Goal: Information Seeking & Learning: Check status

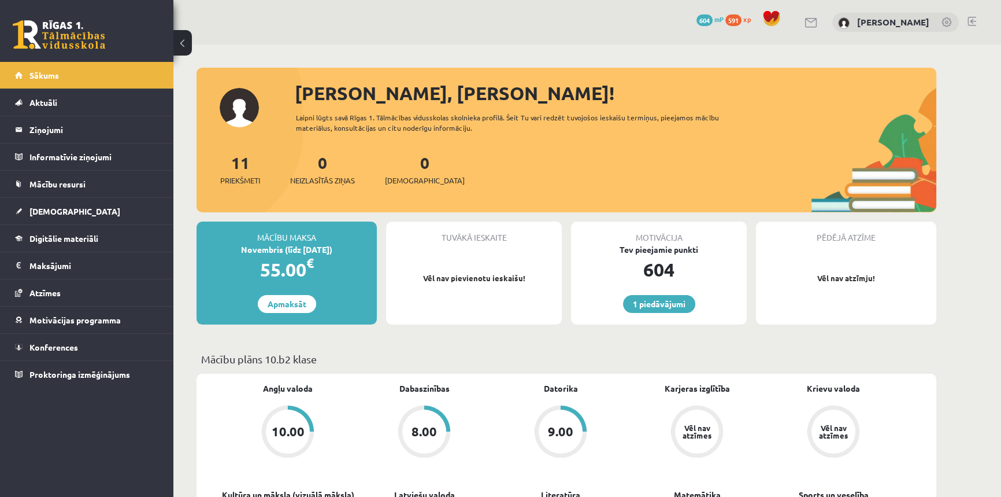
scroll to position [315, 0]
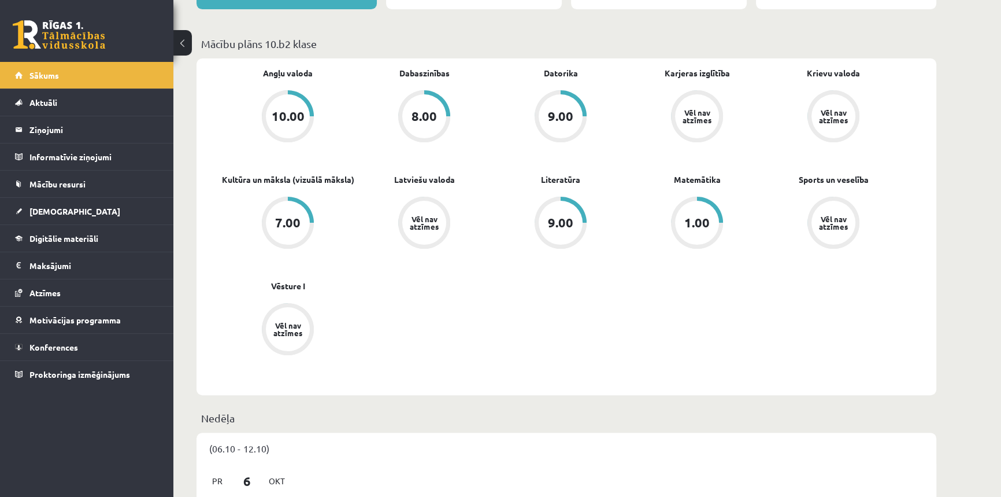
click at [686, 220] on div "1.00" at bounding box center [697, 222] width 25 height 13
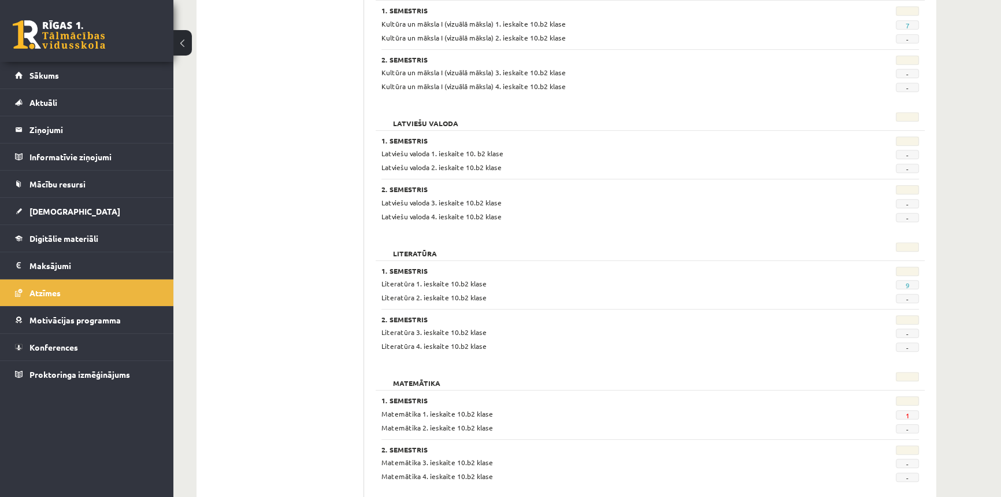
scroll to position [893, 0]
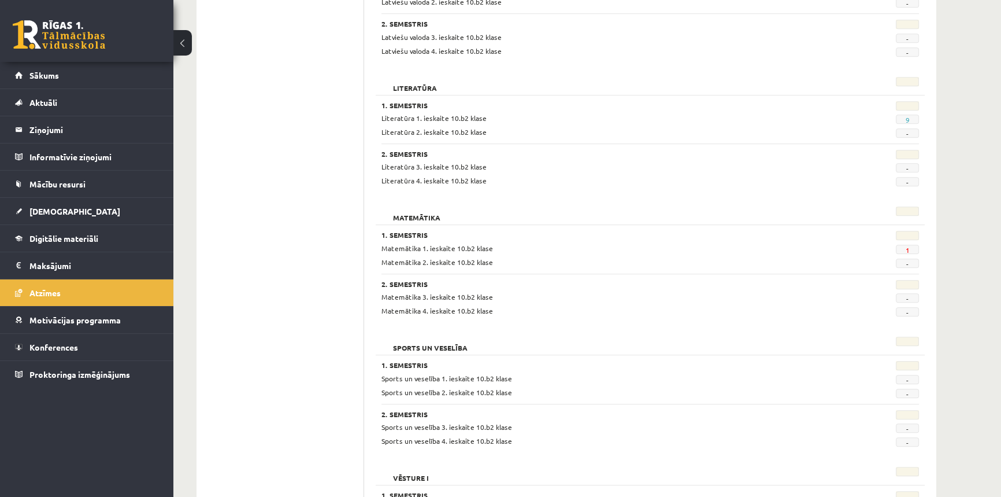
click at [912, 247] on span "1" at bounding box center [907, 249] width 23 height 9
click at [909, 248] on link "1" at bounding box center [908, 249] width 4 height 9
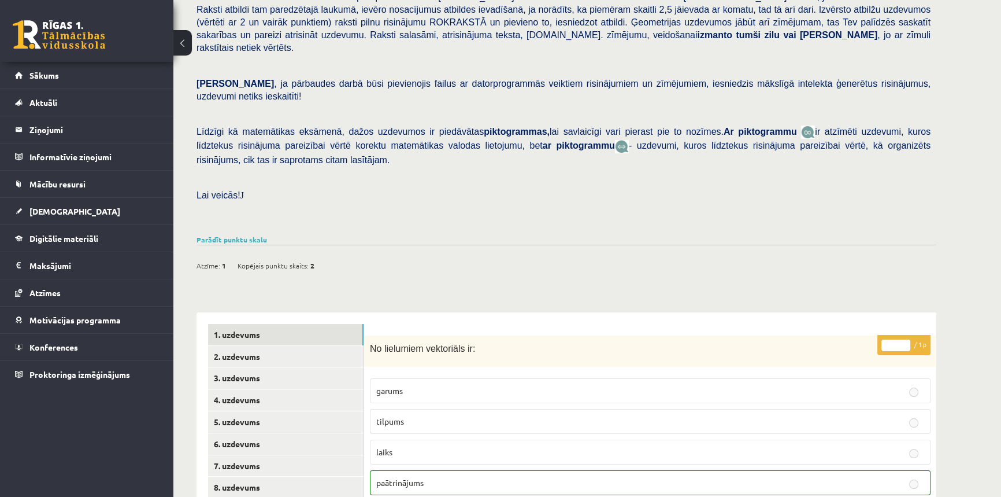
scroll to position [263, 0]
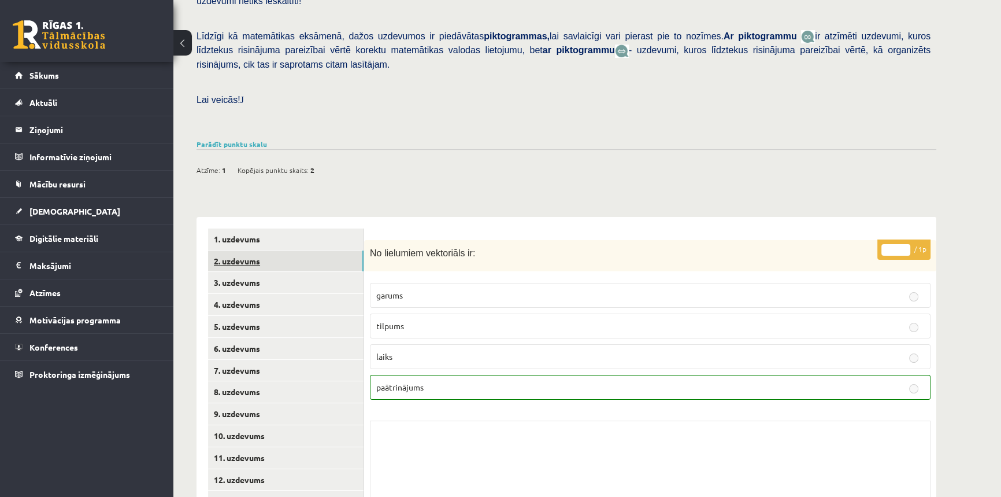
click at [324, 250] on link "2. uzdevums" at bounding box center [286, 260] width 156 height 21
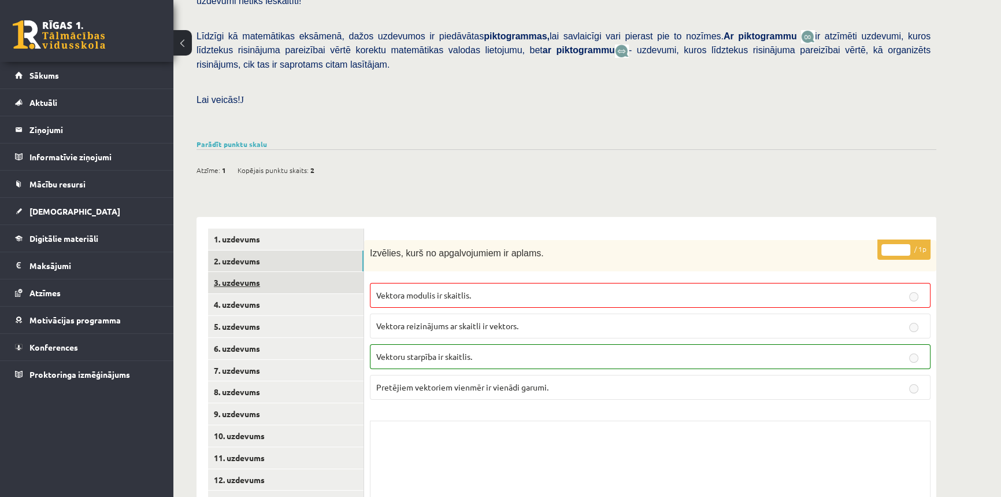
click at [289, 272] on link "3. uzdevums" at bounding box center [286, 282] width 156 height 21
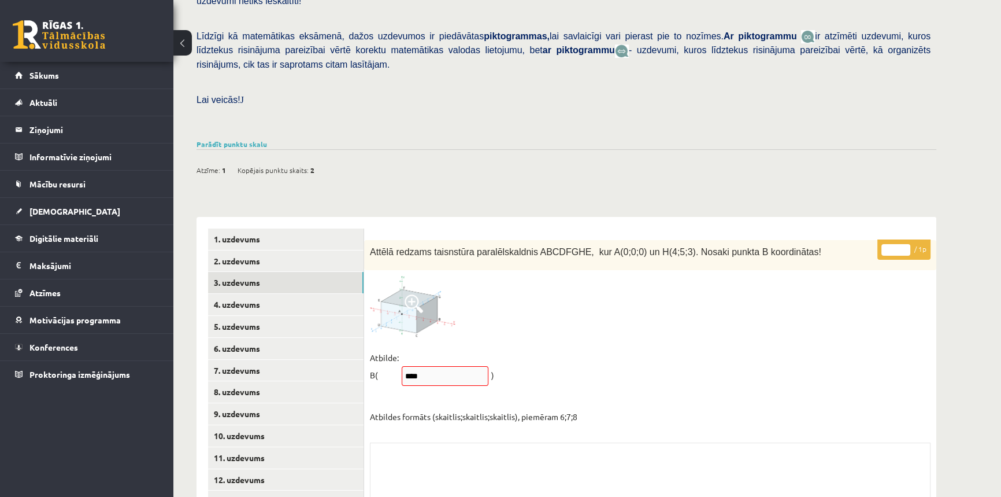
click at [415, 294] on span at bounding box center [414, 303] width 19 height 19
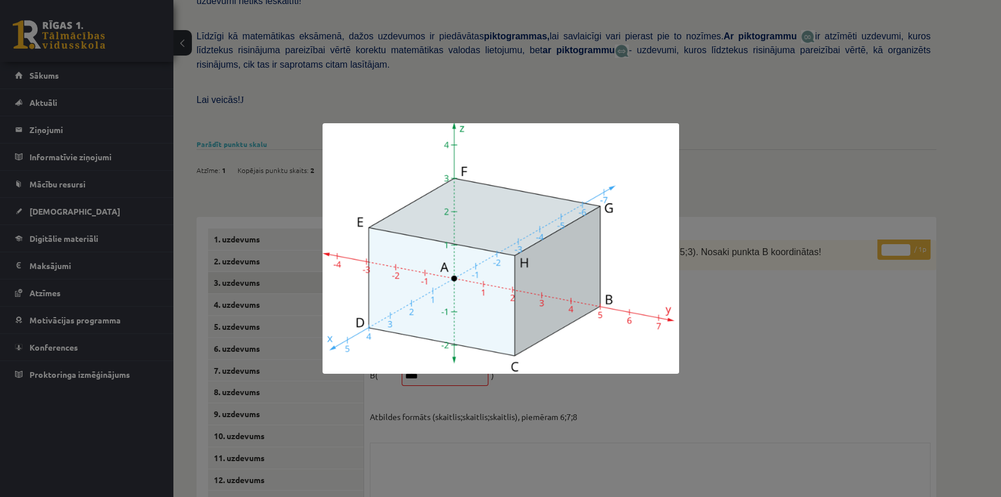
click at [730, 313] on div at bounding box center [500, 248] width 1001 height 497
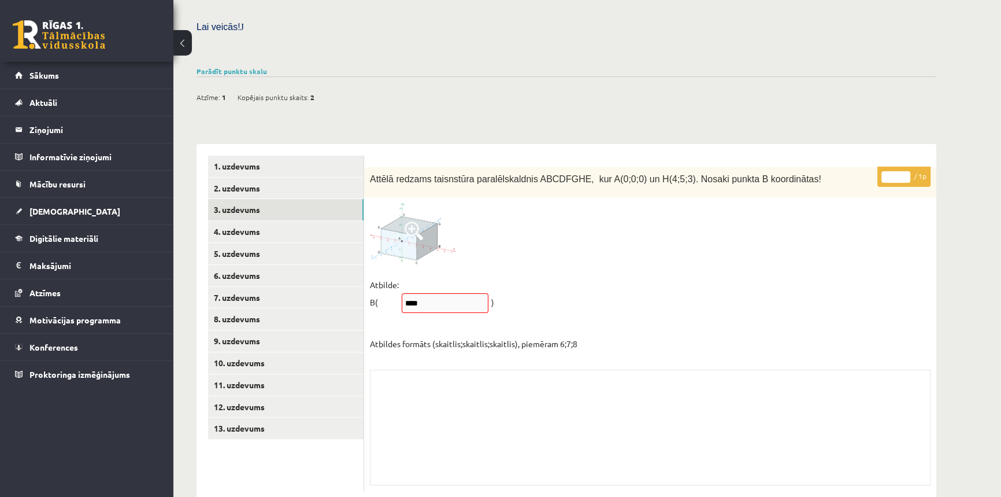
scroll to position [338, 0]
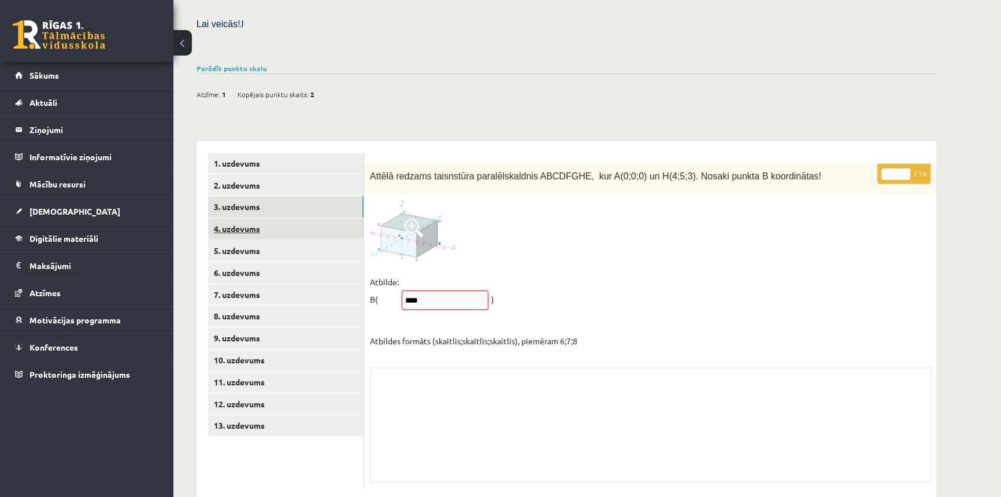
click at [267, 218] on link "4. uzdevums" at bounding box center [286, 228] width 156 height 21
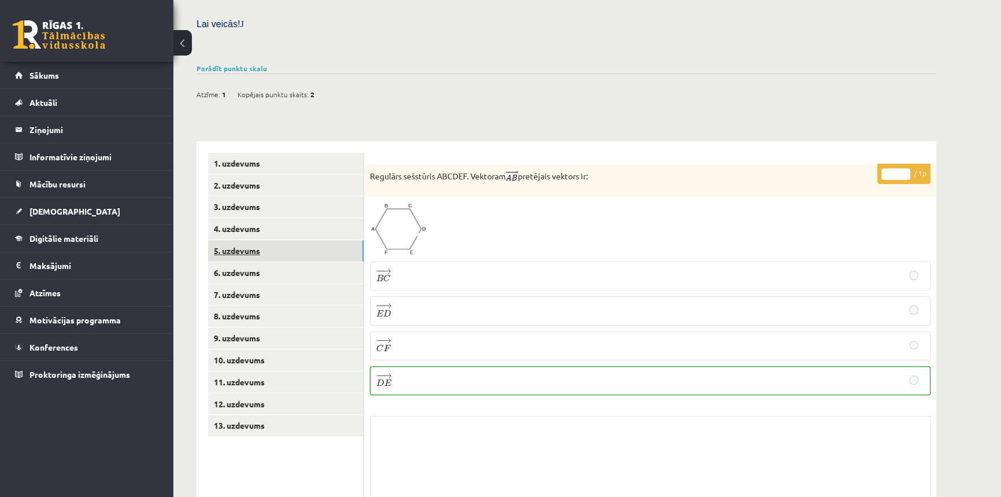
click at [261, 240] on link "5. uzdevums" at bounding box center [286, 250] width 156 height 21
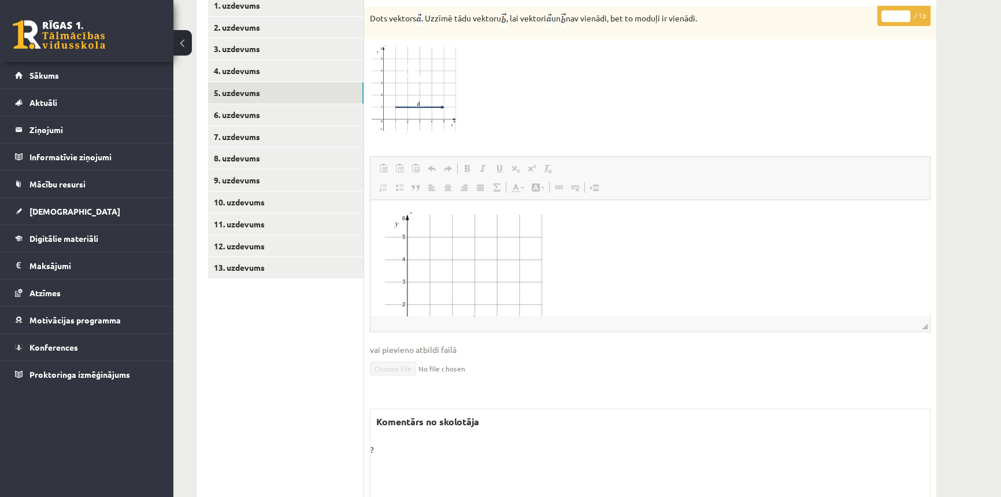
scroll to position [538, 0]
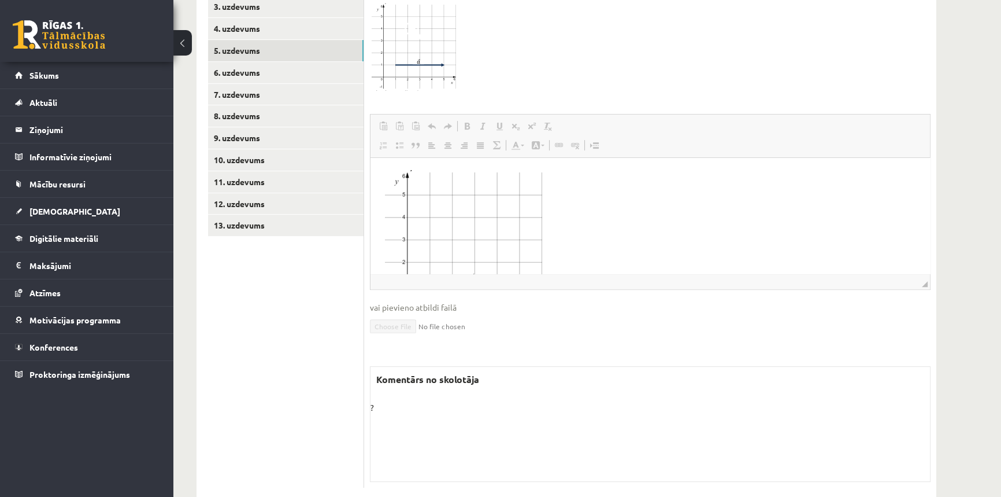
click at [373, 401] on p "?" at bounding box center [651, 407] width 560 height 12
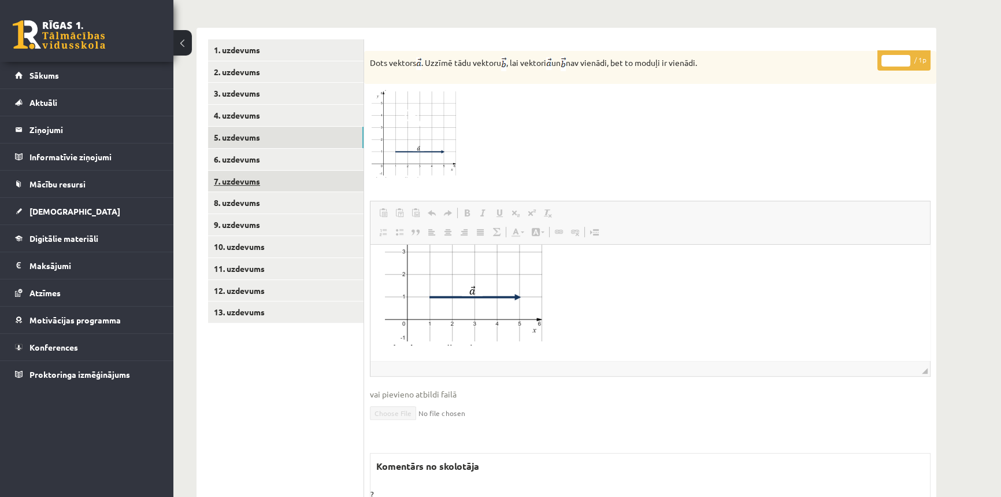
scroll to position [434, 0]
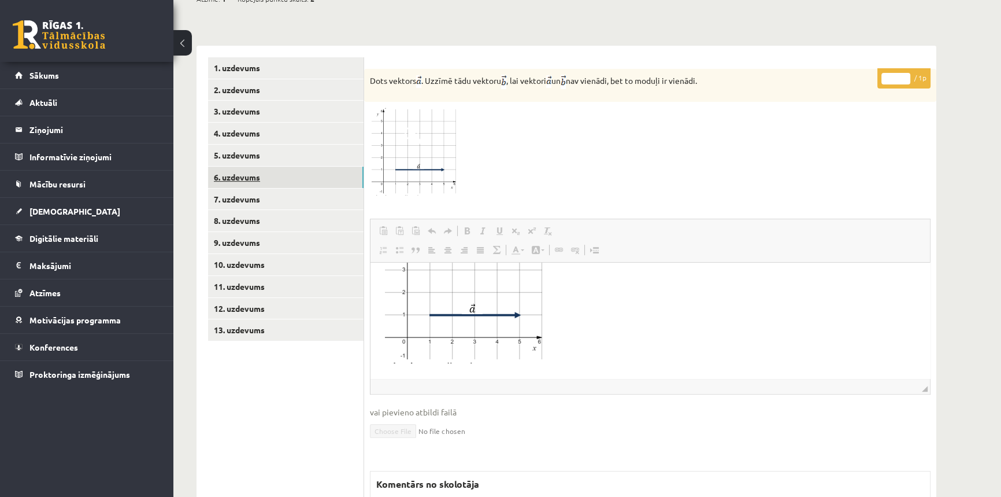
click at [249, 167] on link "6. uzdevums" at bounding box center [286, 177] width 156 height 21
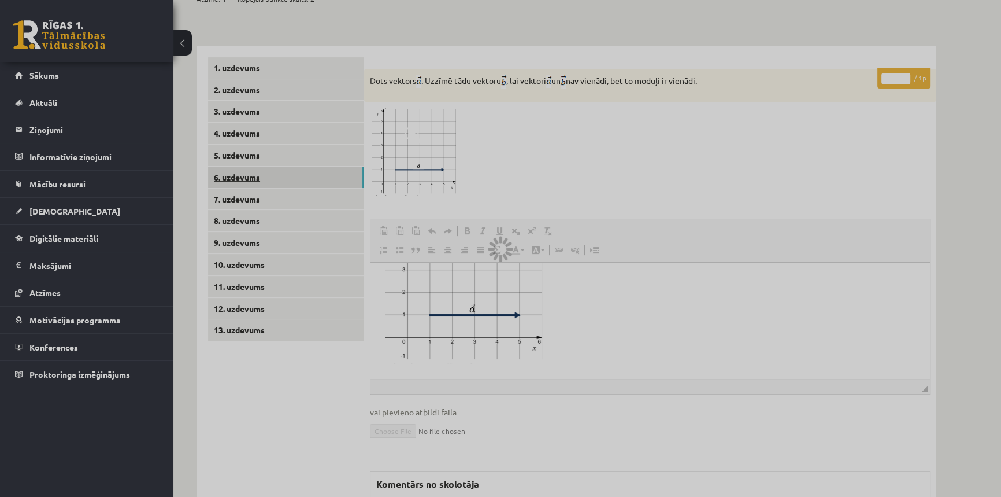
scroll to position [359, 0]
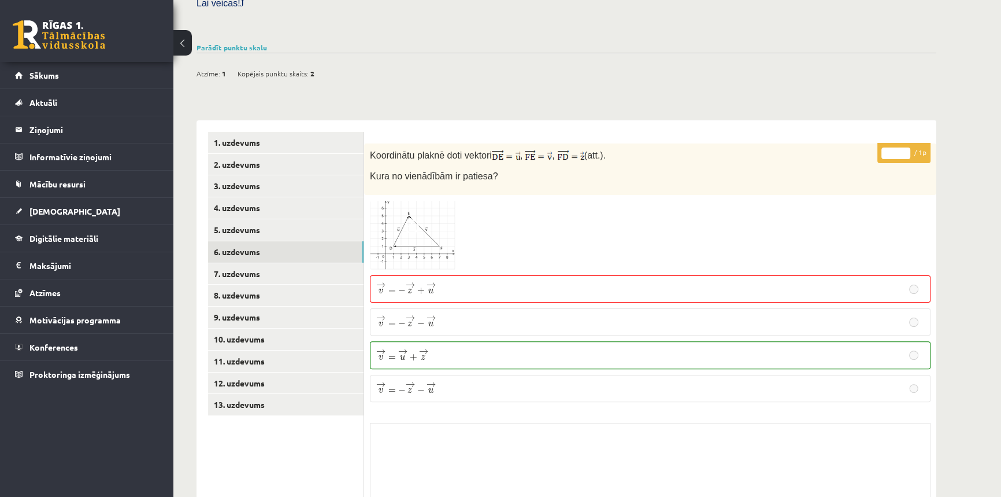
click at [431, 211] on img at bounding box center [413, 235] width 87 height 69
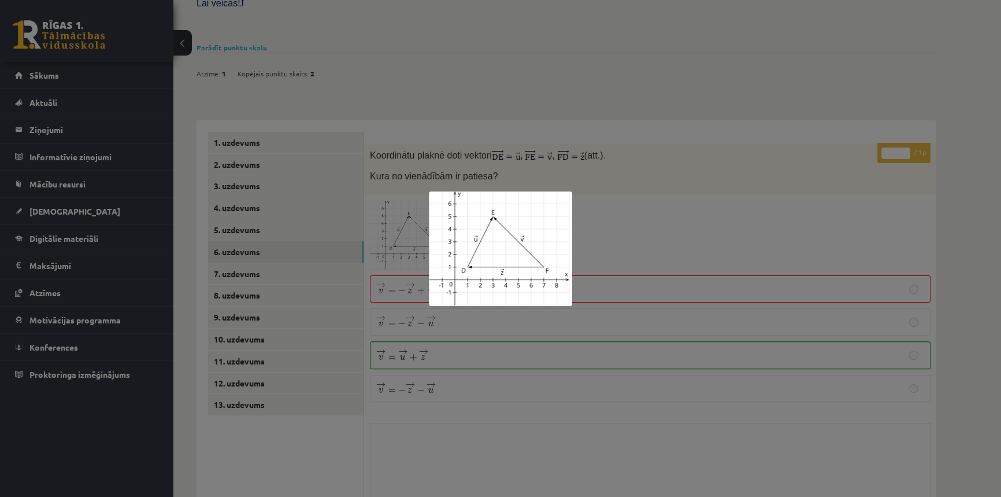
click at [433, 210] on img at bounding box center [500, 248] width 143 height 114
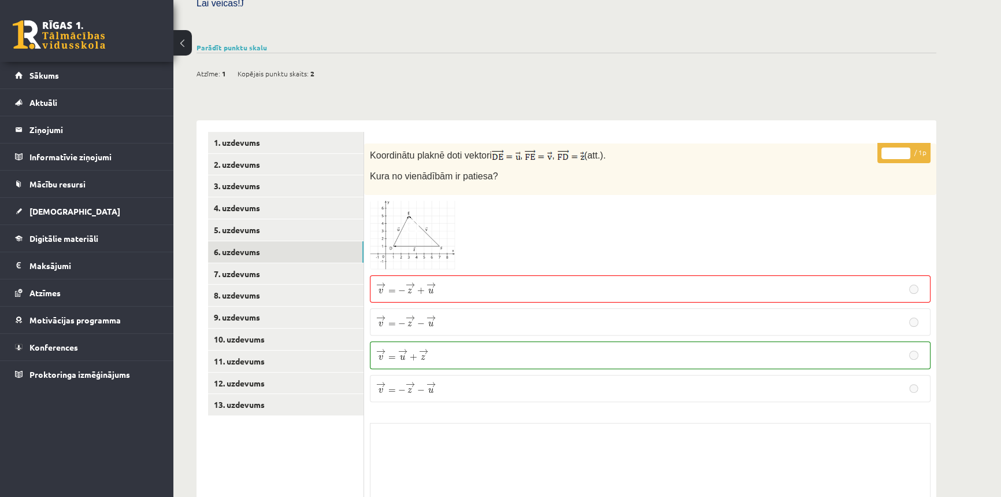
click at [433, 210] on img at bounding box center [413, 235] width 87 height 69
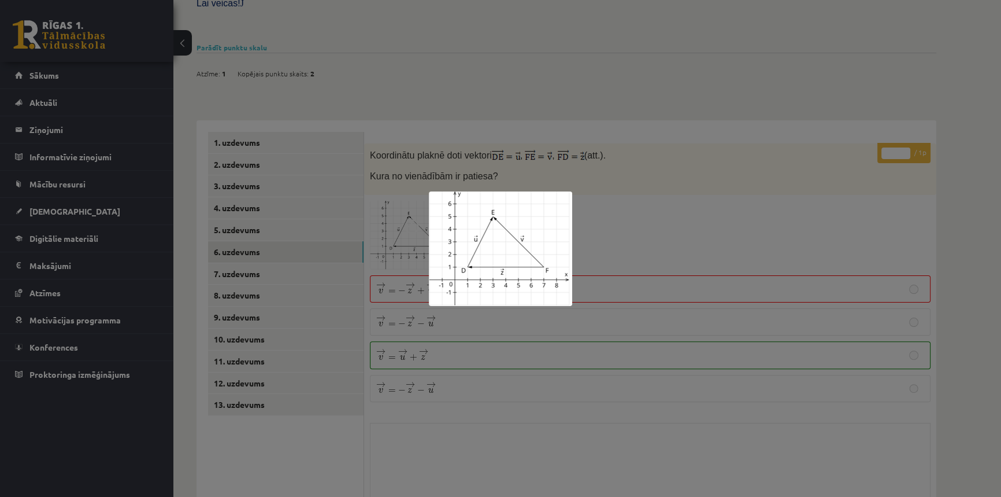
click at [597, 210] on div at bounding box center [500, 248] width 1001 height 497
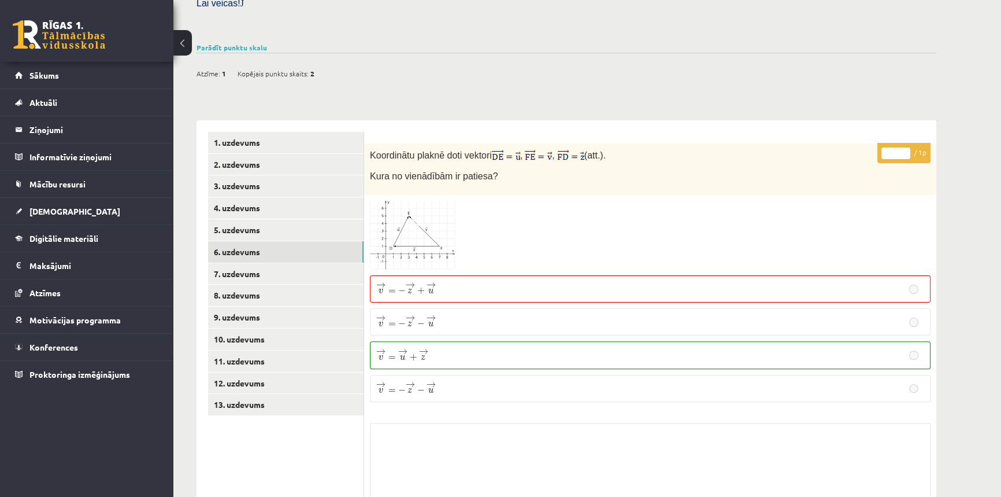
drag, startPoint x: 539, startPoint y: 239, endPoint x: 458, endPoint y: 289, distance: 95.5
click at [520, 243] on div "* / 1p Koordinātu plaknē doti vektori , , (att.). Kura no vienādībām ir patiesa…" at bounding box center [650, 343] width 572 height 401
click at [428, 218] on img at bounding box center [413, 235] width 87 height 69
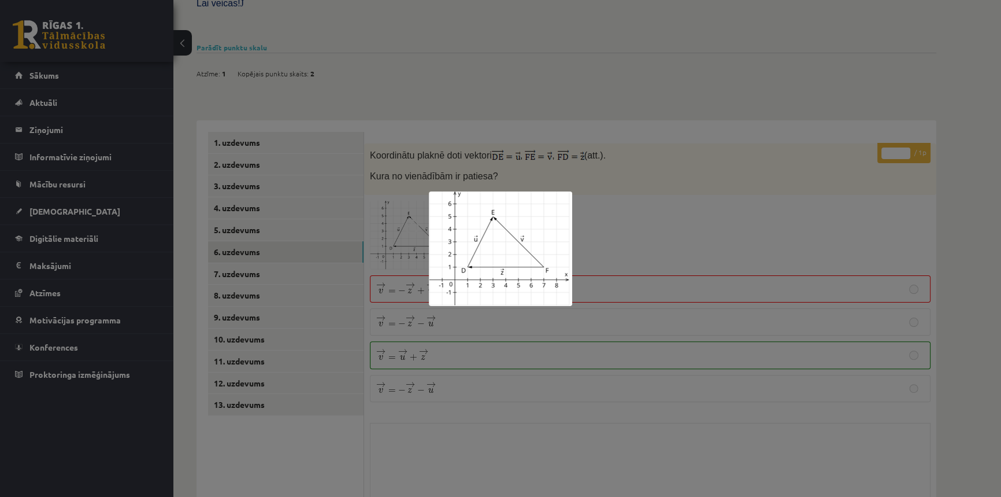
click at [616, 208] on div at bounding box center [500, 248] width 1001 height 497
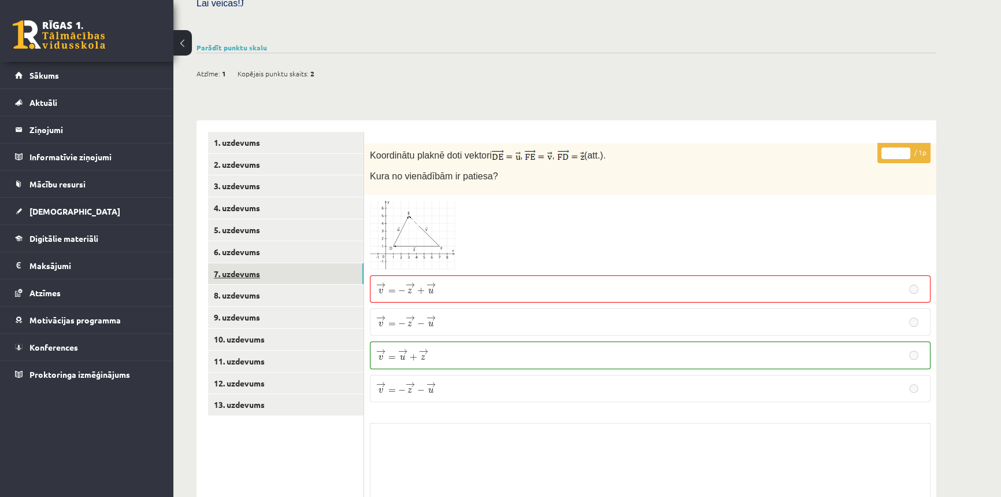
click at [304, 263] on link "7. uzdevums" at bounding box center [286, 273] width 156 height 21
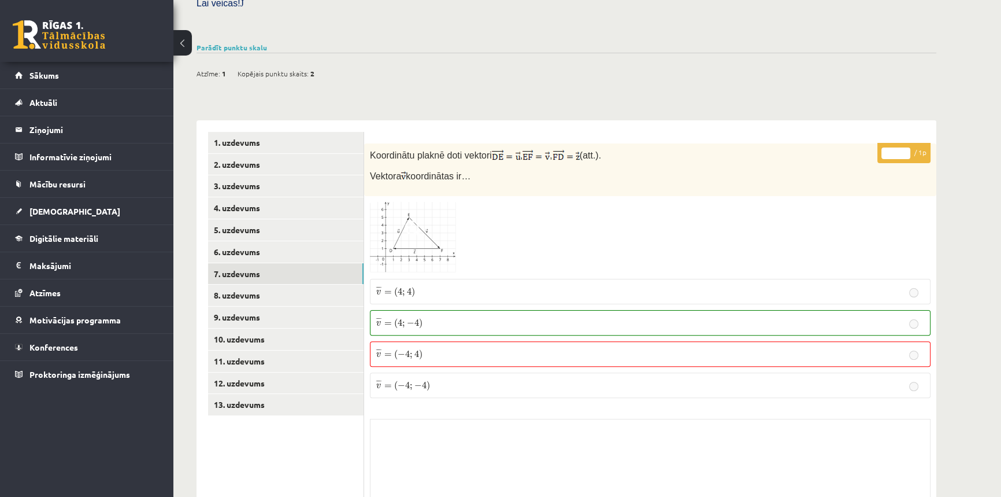
click at [445, 217] on img at bounding box center [413, 237] width 87 height 71
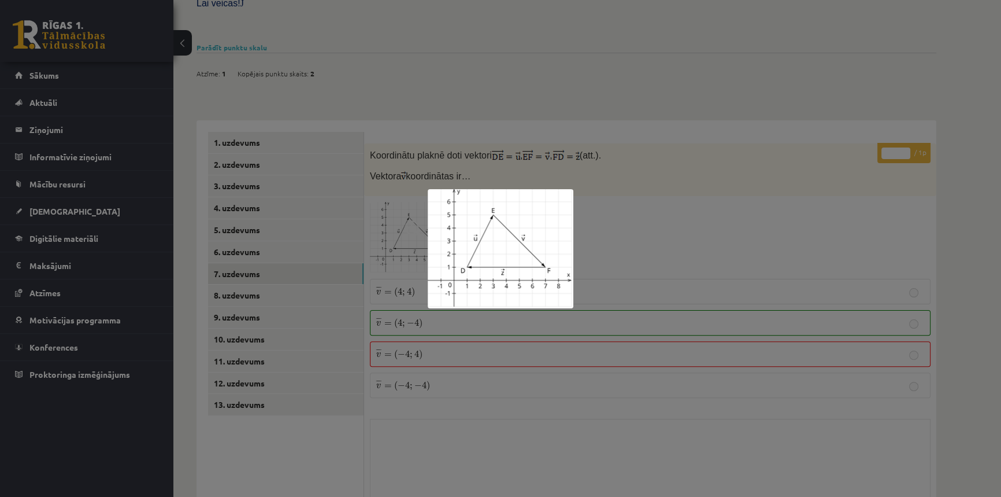
click at [610, 222] on div at bounding box center [500, 248] width 1001 height 497
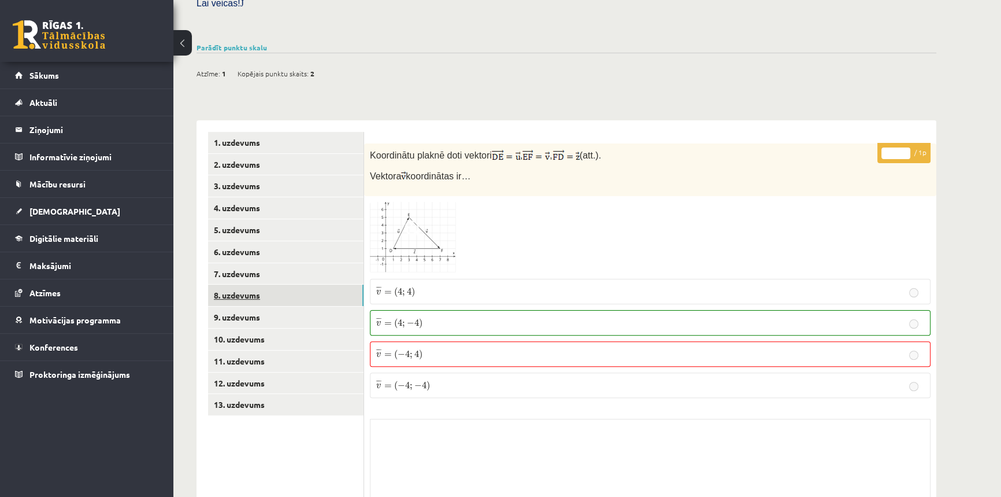
click at [311, 284] on link "8. uzdevums" at bounding box center [286, 294] width 156 height 21
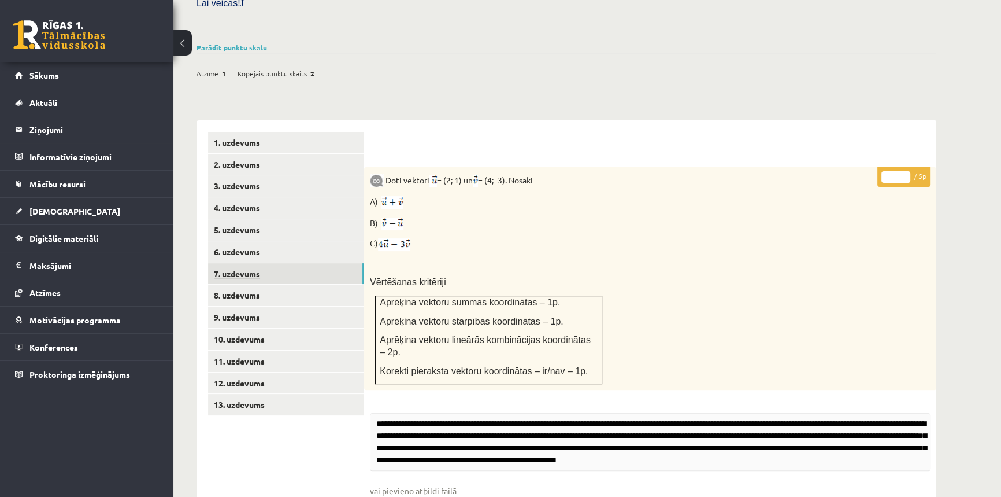
click at [312, 263] on link "7. uzdevums" at bounding box center [286, 273] width 156 height 21
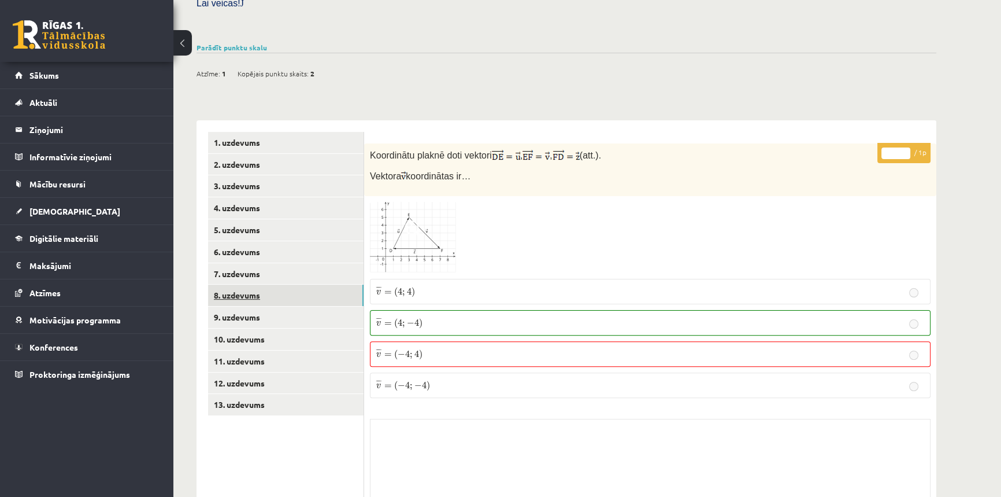
click at [312, 284] on link "8. uzdevums" at bounding box center [286, 294] width 156 height 21
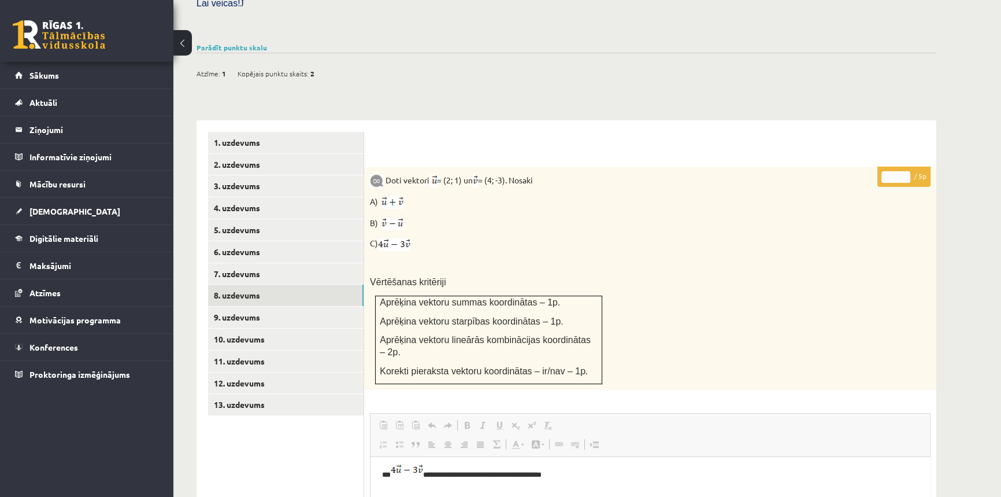
scroll to position [0, 0]
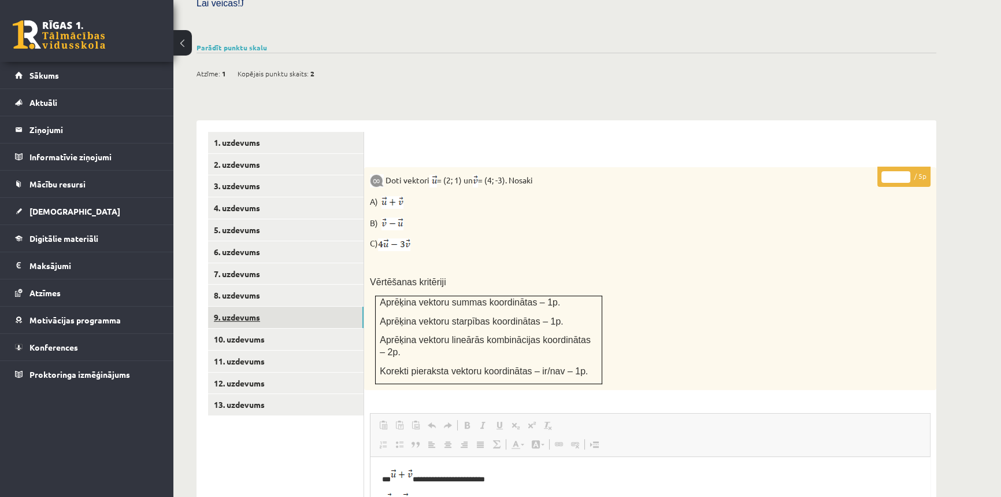
click at [234, 306] on link "9. uzdevums" at bounding box center [286, 316] width 156 height 21
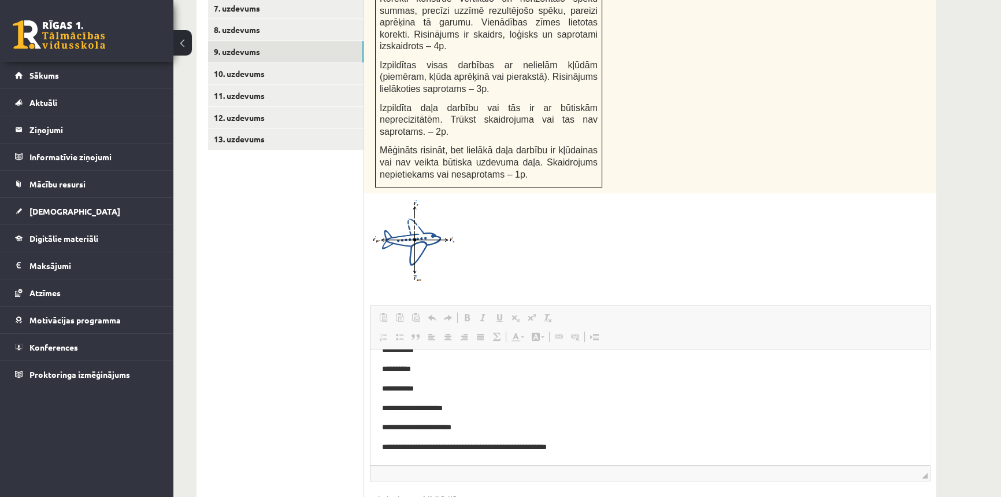
scroll to position [598, 0]
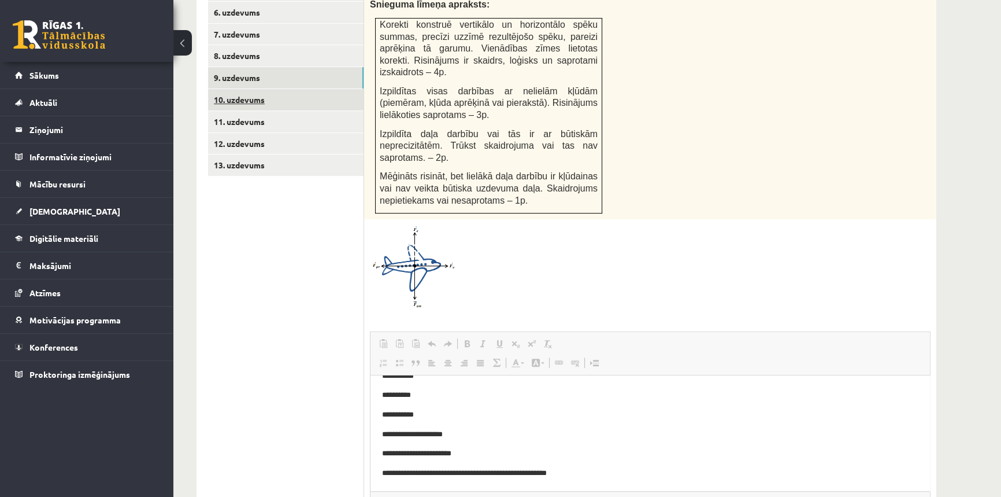
click at [251, 89] on link "10. uzdevums" at bounding box center [286, 99] width 156 height 21
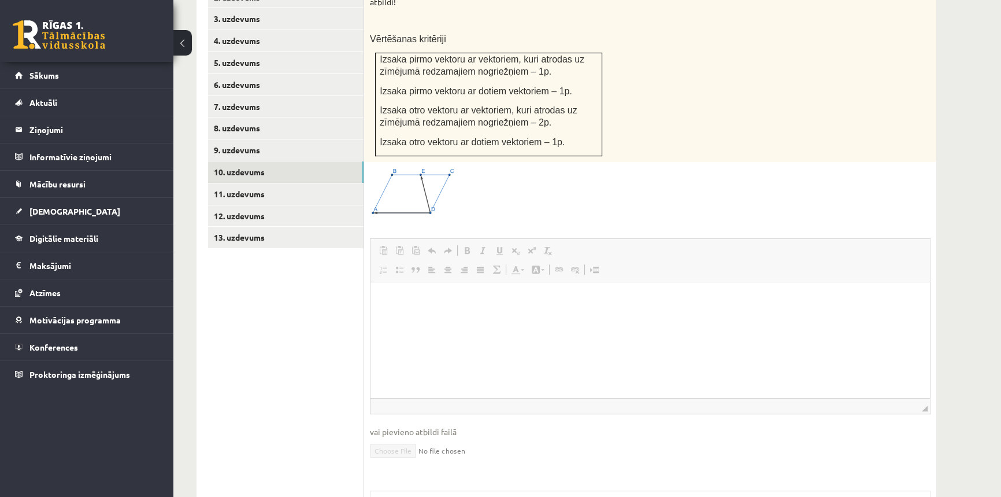
scroll to position [552, 0]
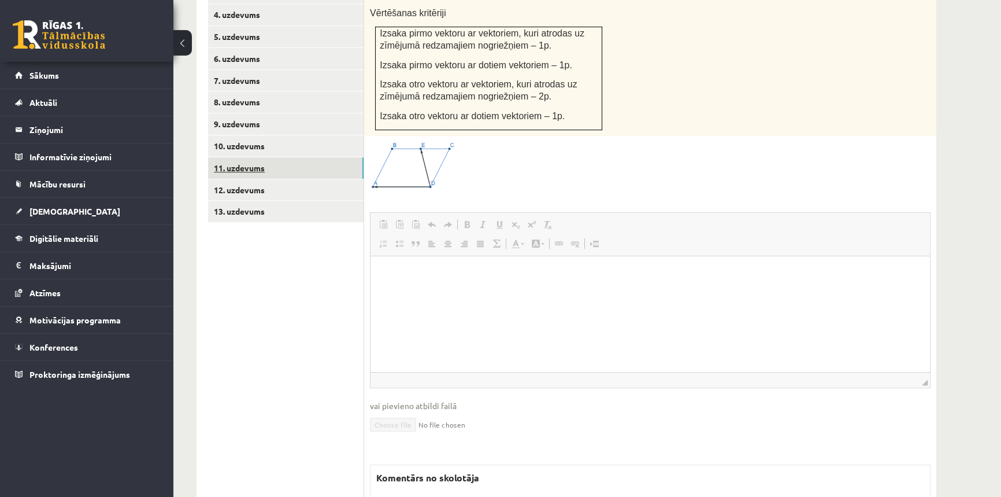
click at [254, 157] on link "11. uzdevums" at bounding box center [286, 167] width 156 height 21
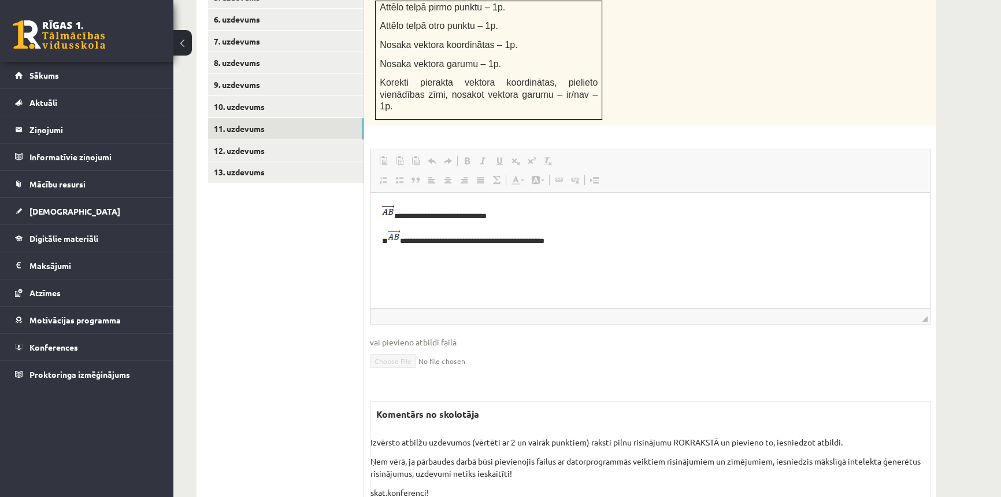
scroll to position [609, 0]
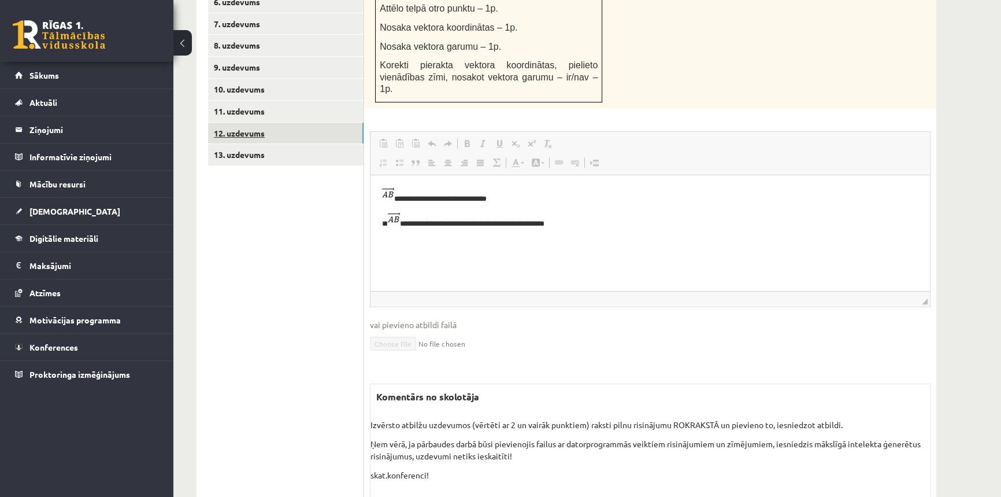
click at [258, 123] on link "12. uzdevums" at bounding box center [286, 133] width 156 height 21
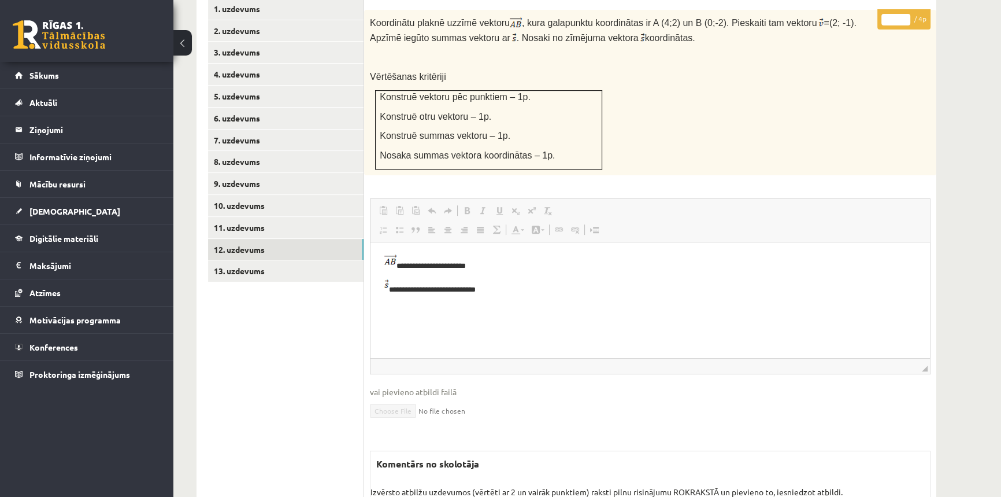
scroll to position [519, 0]
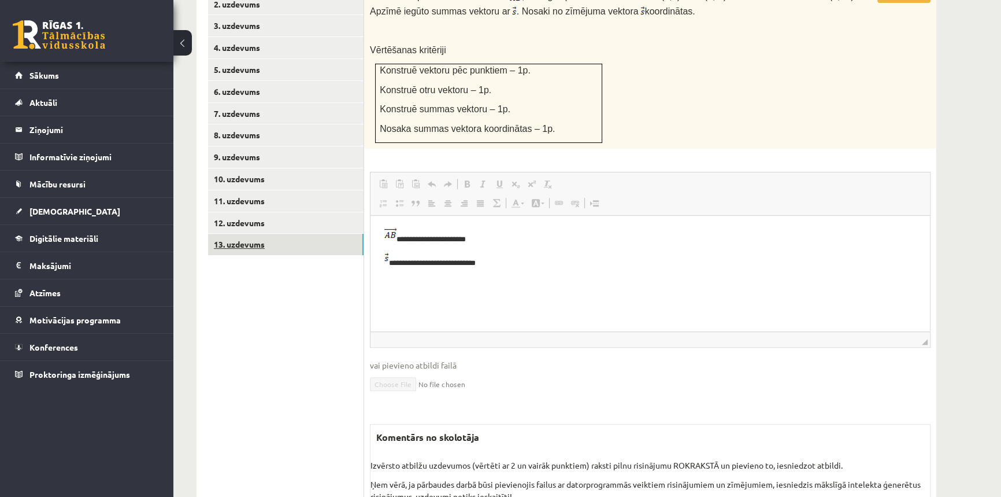
click at [241, 234] on link "13. uzdevums" at bounding box center [286, 244] width 156 height 21
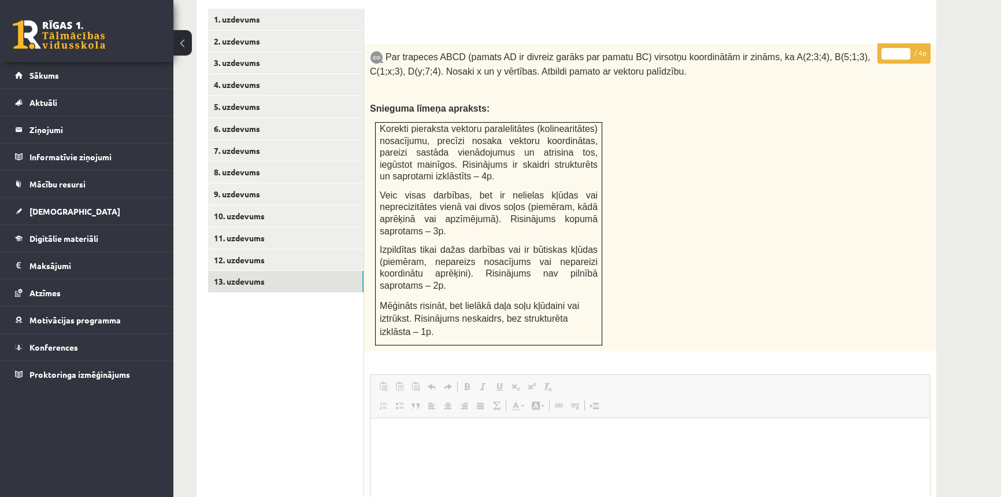
scroll to position [467, 0]
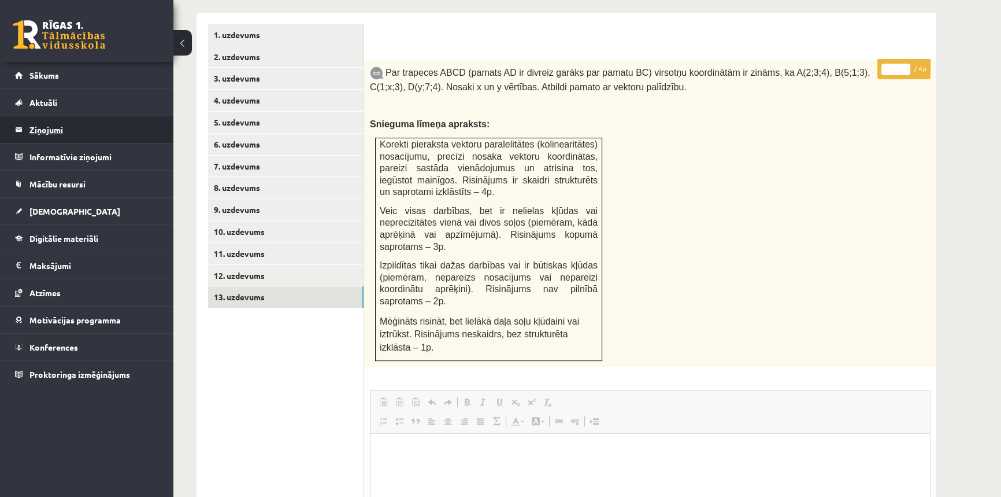
click at [60, 127] on legend "Ziņojumi 0" at bounding box center [94, 129] width 130 height 27
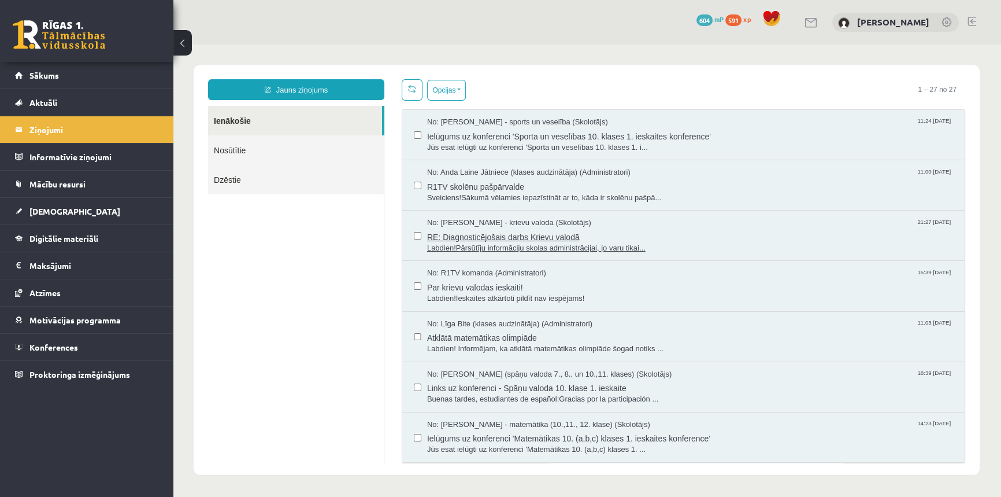
click at [480, 243] on span "Labdien!Pārsūtīju informāciju skolas administrācijai, jo varu tikai..." at bounding box center [690, 248] width 526 height 11
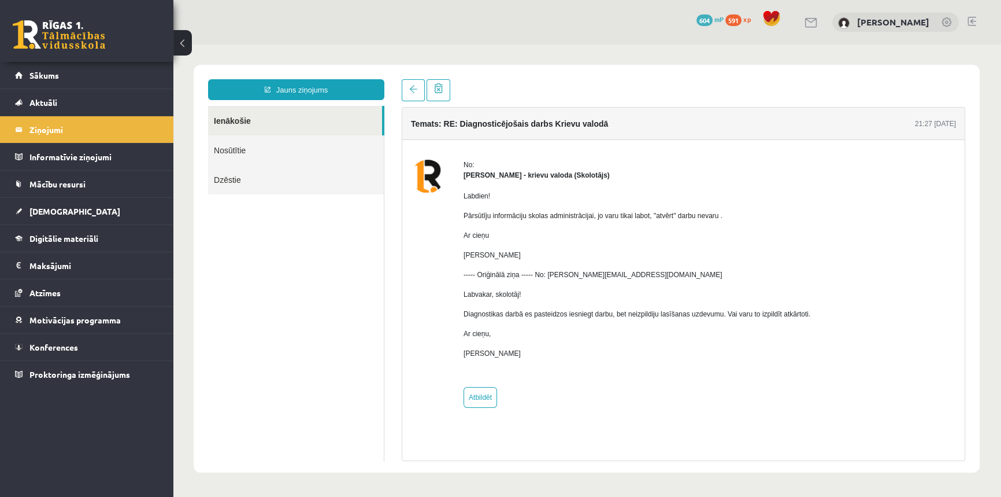
click at [239, 125] on link "Ienākošie" at bounding box center [295, 120] width 174 height 29
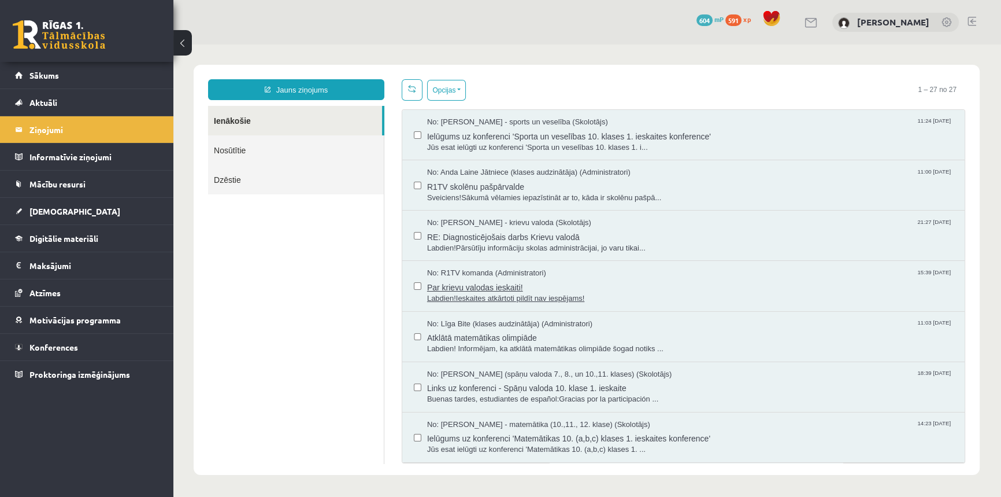
click at [492, 291] on span "Par krievu valodas ieskaiti!" at bounding box center [690, 286] width 526 height 14
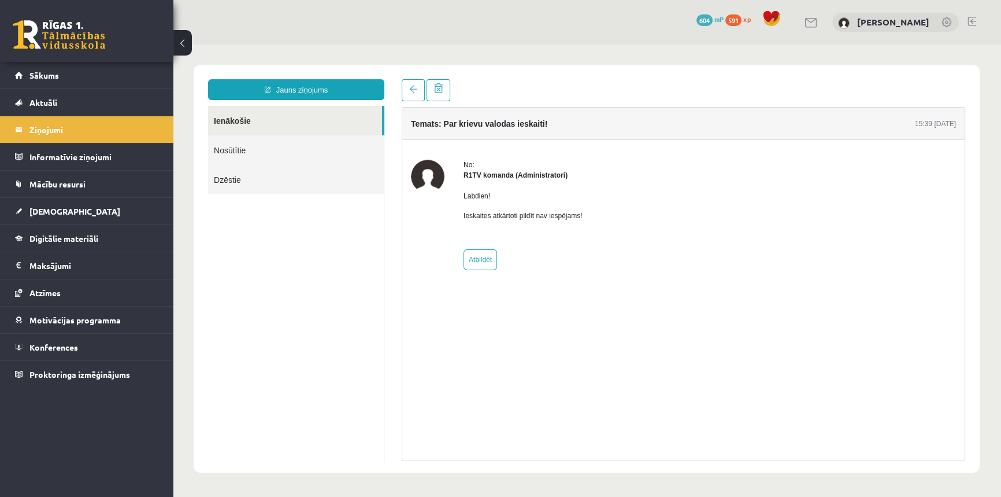
click at [231, 121] on link "Ienākošie" at bounding box center [295, 120] width 174 height 29
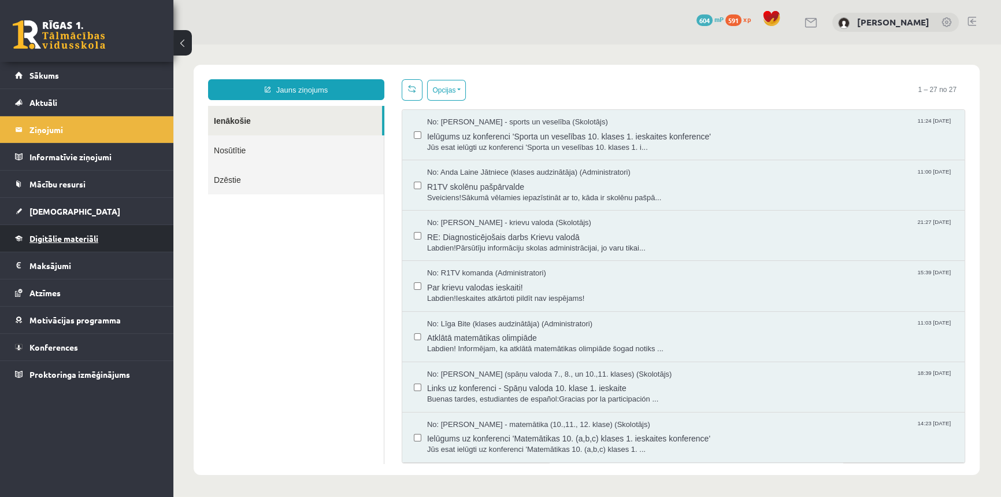
click at [75, 238] on span "Digitālie materiāli" at bounding box center [63, 238] width 69 height 10
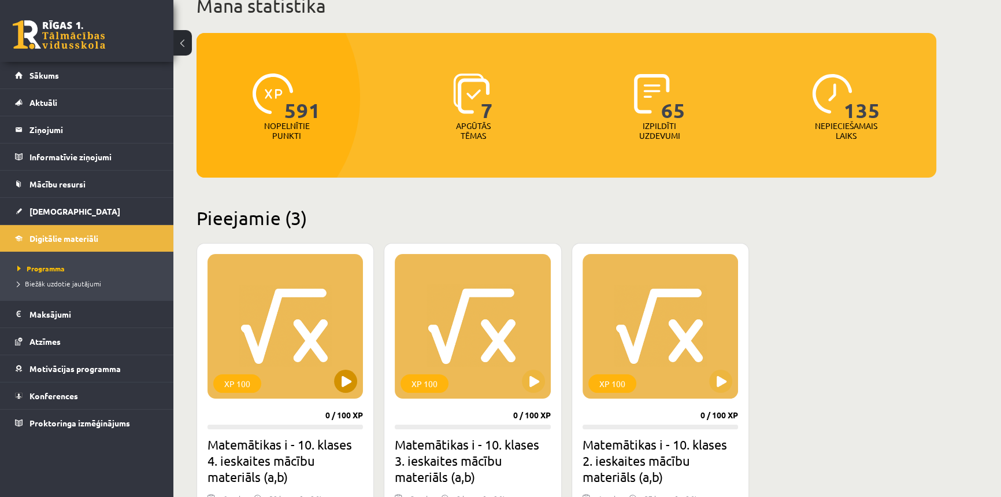
scroll to position [105, 0]
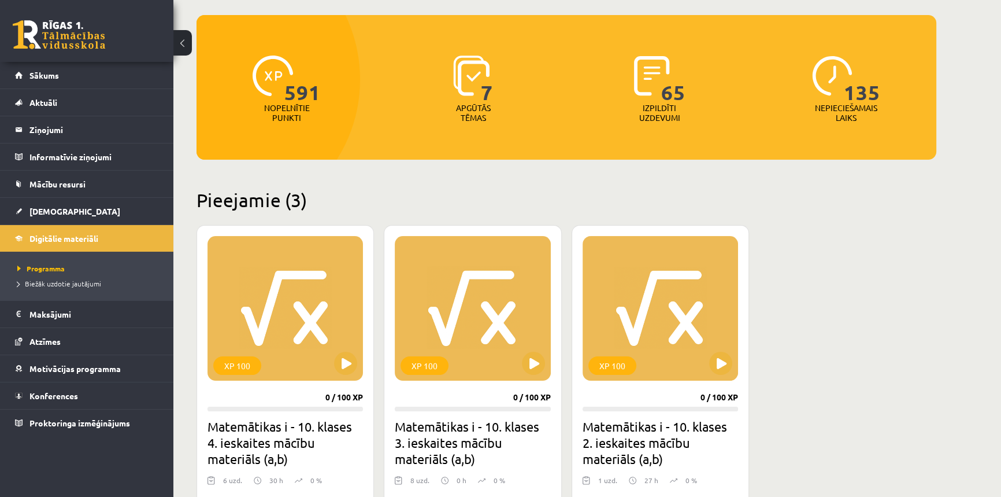
drag, startPoint x: 659, startPoint y: 416, endPoint x: 657, endPoint y: 456, distance: 39.9
drag, startPoint x: 657, startPoint y: 456, endPoint x: 635, endPoint y: 376, distance: 82.9
click at [635, 376] on div "XP 100" at bounding box center [661, 308] width 156 height 145
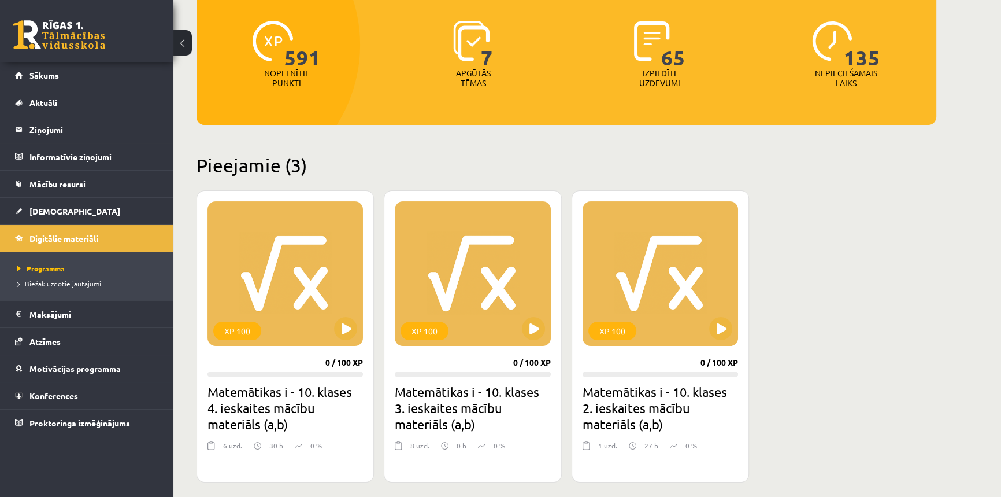
scroll to position [157, 0]
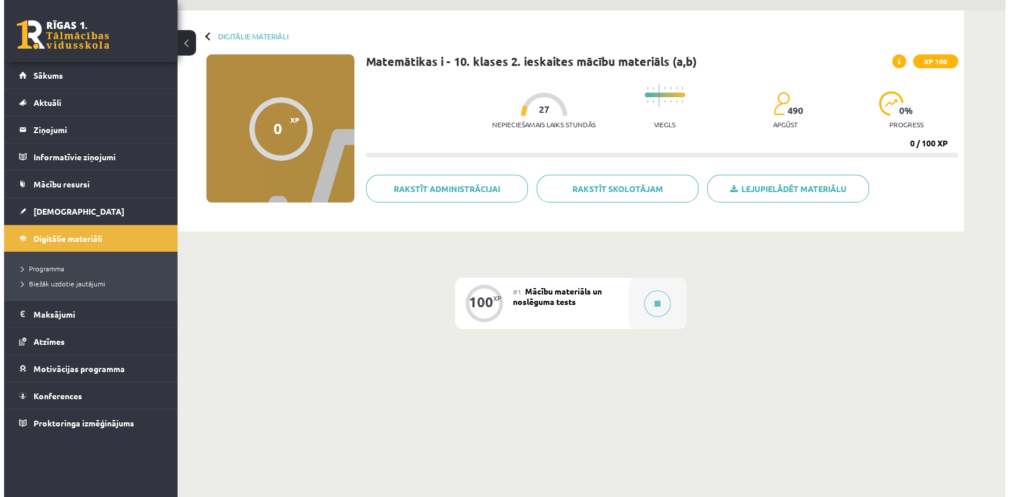
scroll to position [52, 0]
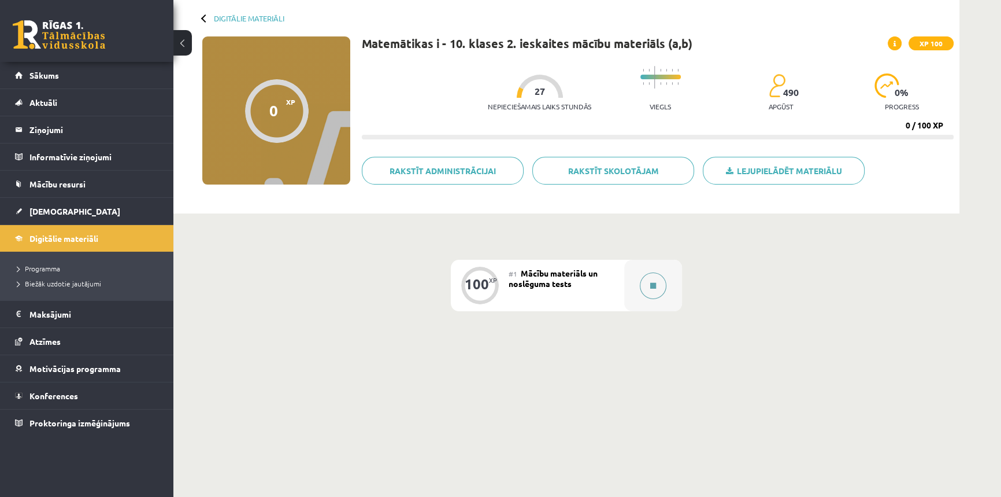
click at [659, 287] on button at bounding box center [653, 285] width 27 height 27
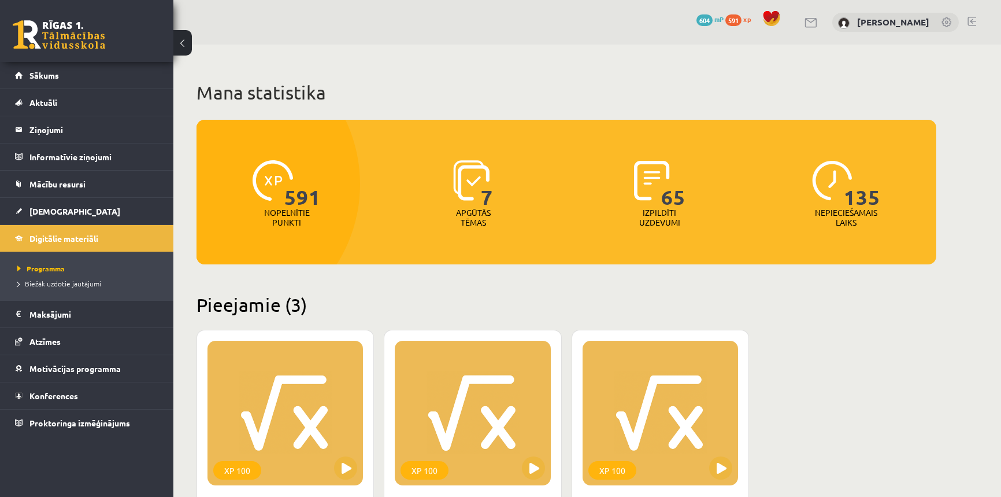
scroll to position [157, 0]
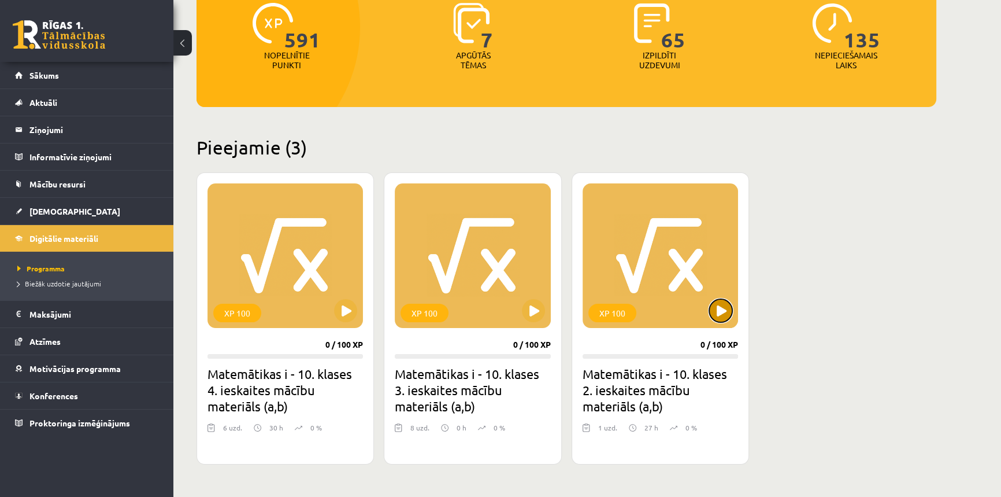
click at [714, 308] on button at bounding box center [720, 310] width 23 height 23
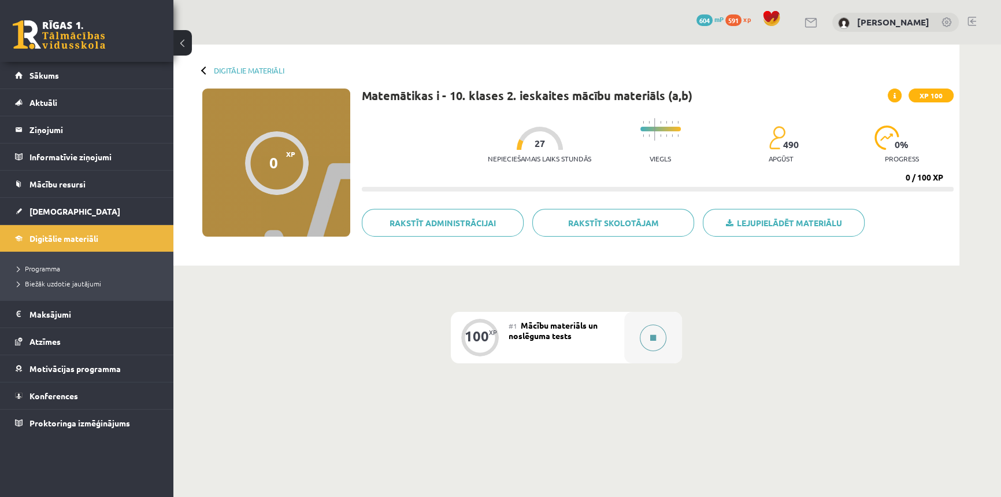
click at [653, 336] on icon at bounding box center [654, 337] width 6 height 7
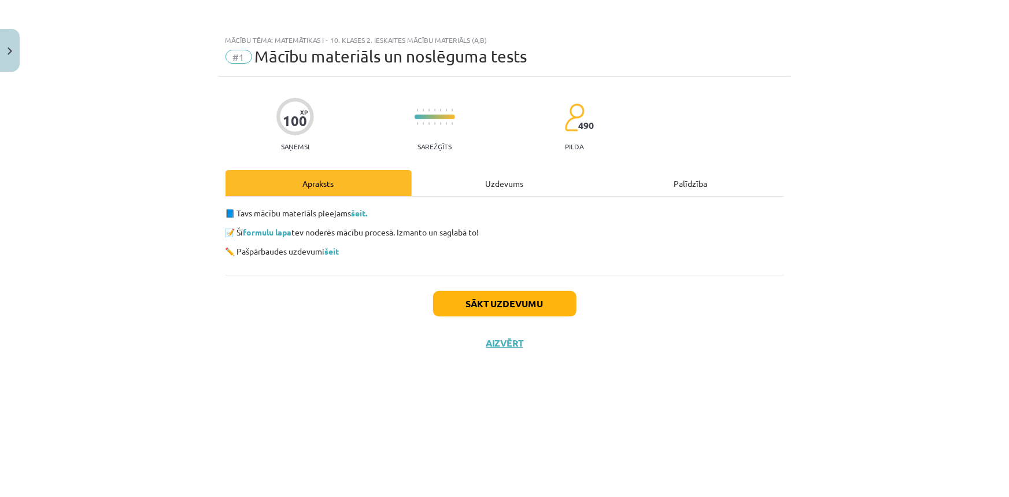
click at [376, 187] on div "Apraksts" at bounding box center [319, 183] width 186 height 26
click at [366, 213] on link "šeit." at bounding box center [360, 213] width 16 height 10
click at [461, 192] on div "Uzdevums" at bounding box center [505, 183] width 186 height 26
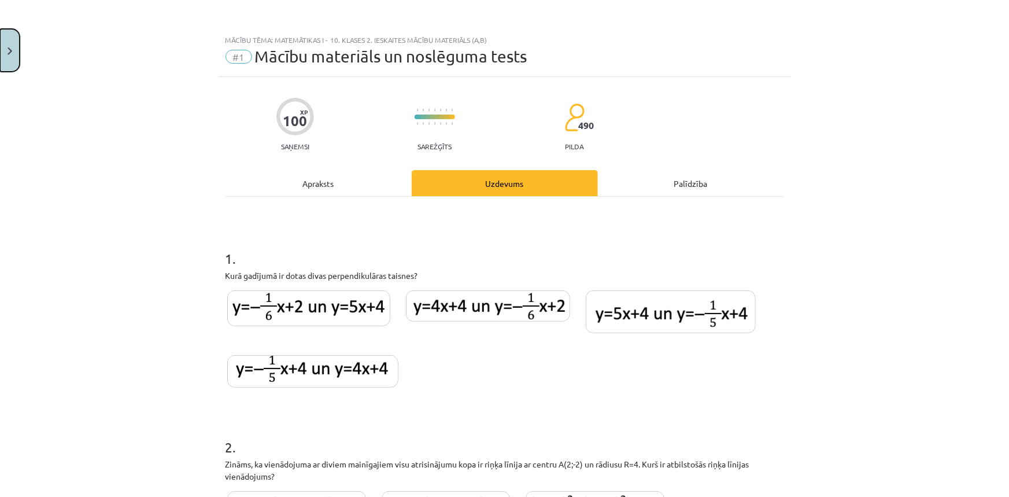
click at [14, 58] on button "Close" at bounding box center [10, 50] width 20 height 43
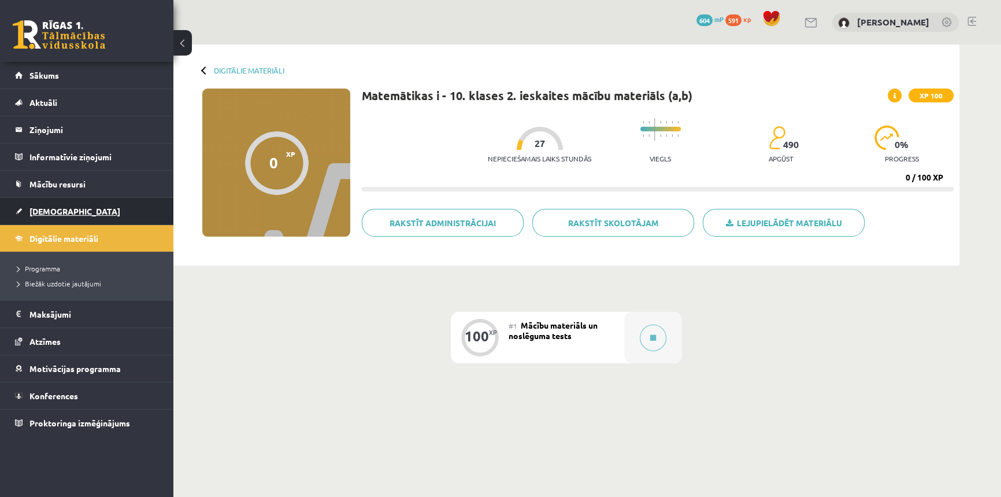
click at [53, 213] on span "[DEMOGRAPHIC_DATA]" at bounding box center [74, 211] width 91 height 10
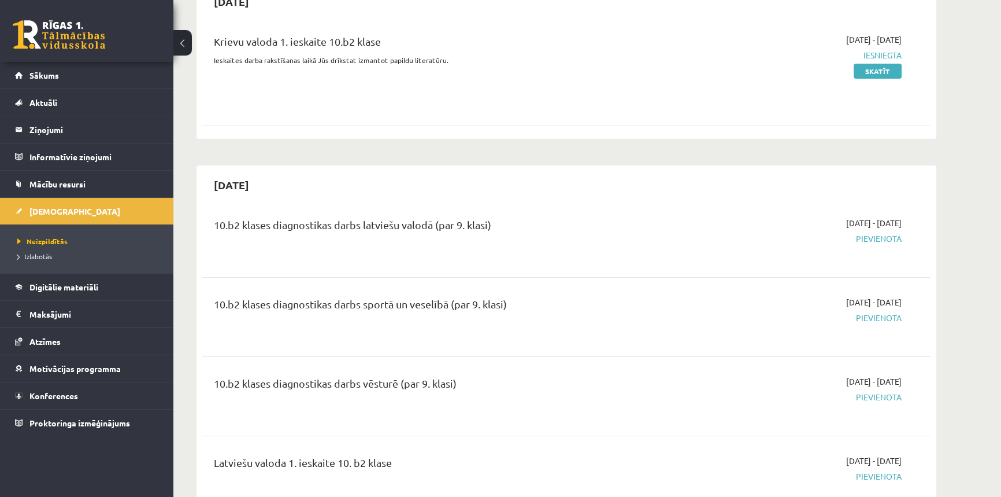
scroll to position [157, 0]
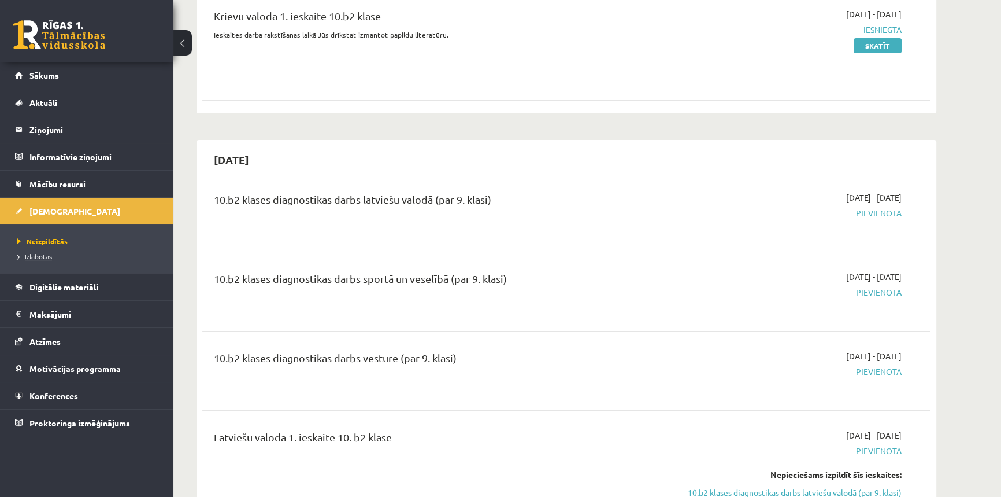
click at [36, 254] on span "Izlabotās" at bounding box center [34, 256] width 35 height 9
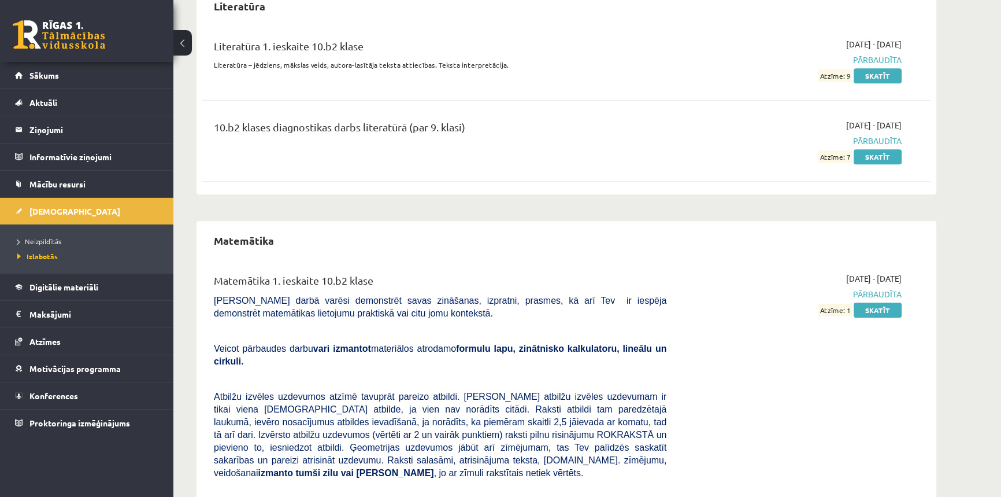
scroll to position [1524, 0]
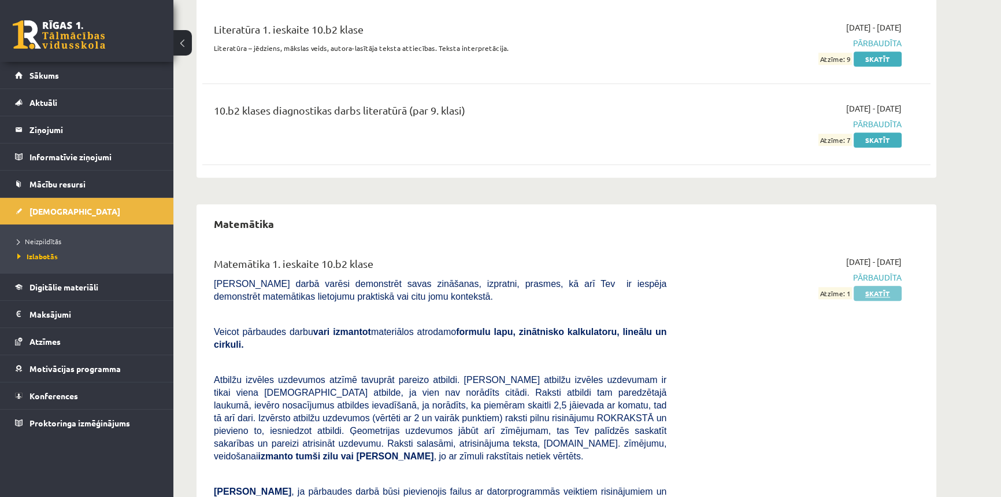
click at [878, 292] on link "Skatīt" at bounding box center [878, 293] width 48 height 15
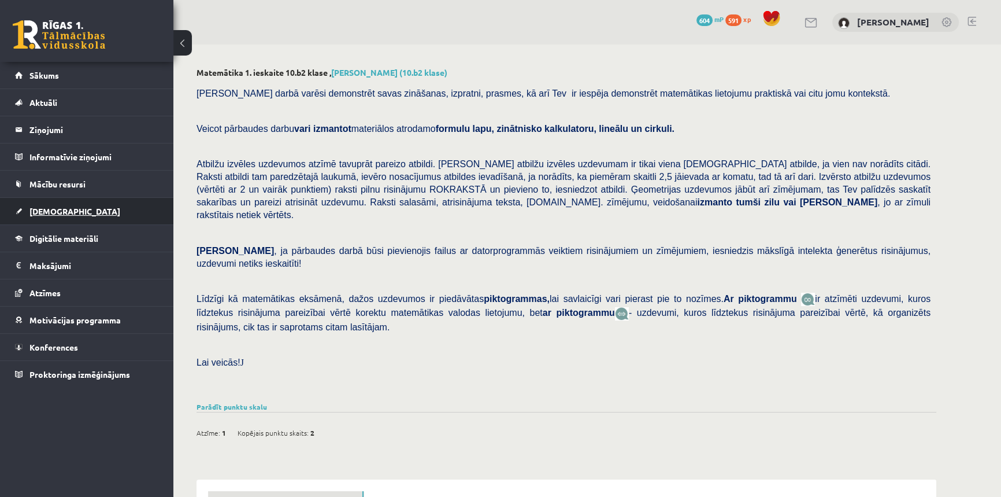
click at [38, 208] on span "[DEMOGRAPHIC_DATA]" at bounding box center [74, 211] width 91 height 10
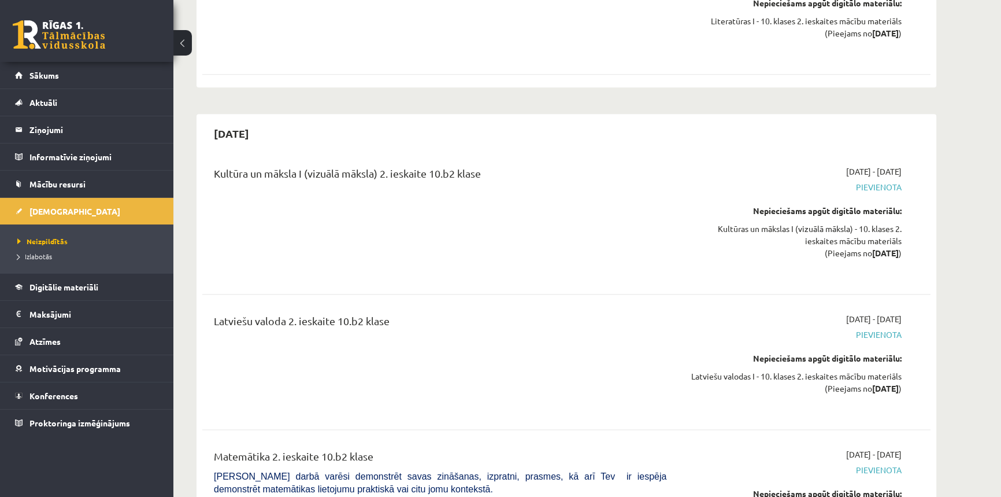
scroll to position [1997, 0]
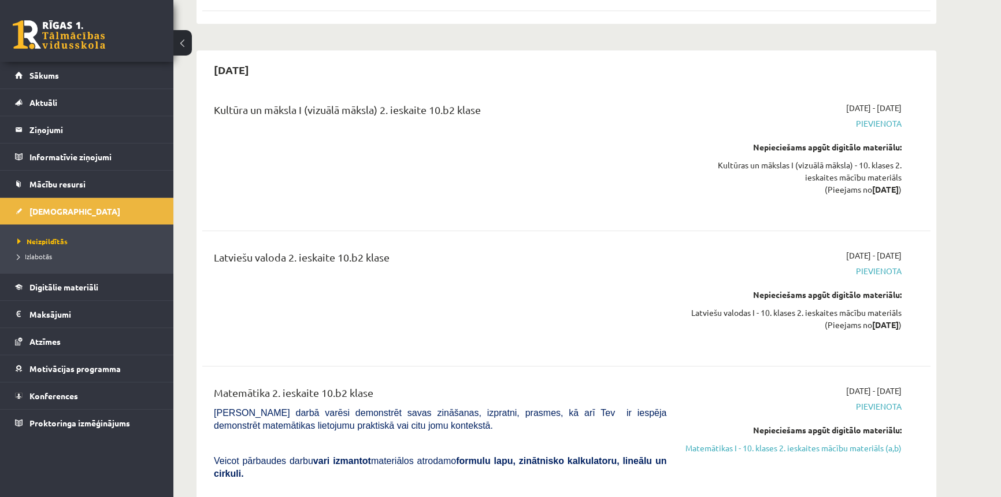
drag, startPoint x: 817, startPoint y: 380, endPoint x: 904, endPoint y: 372, distance: 87.1
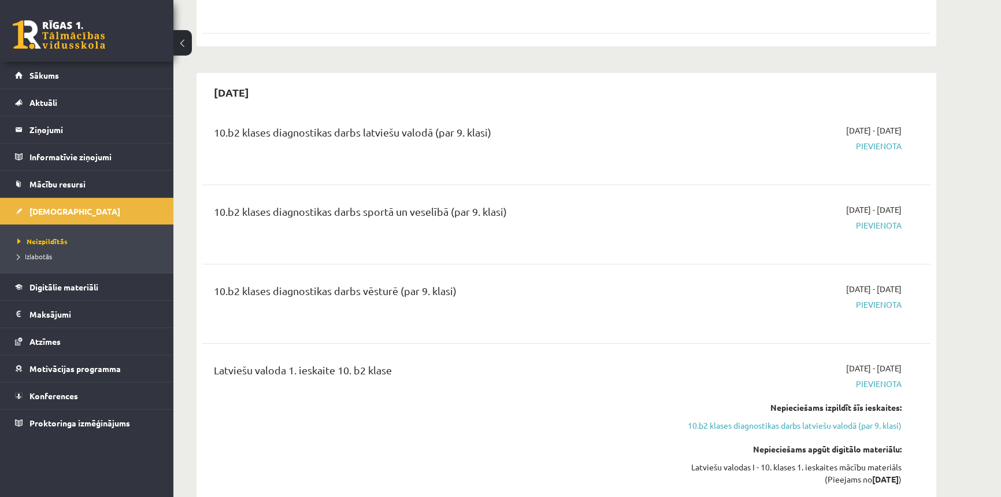
scroll to position [210, 0]
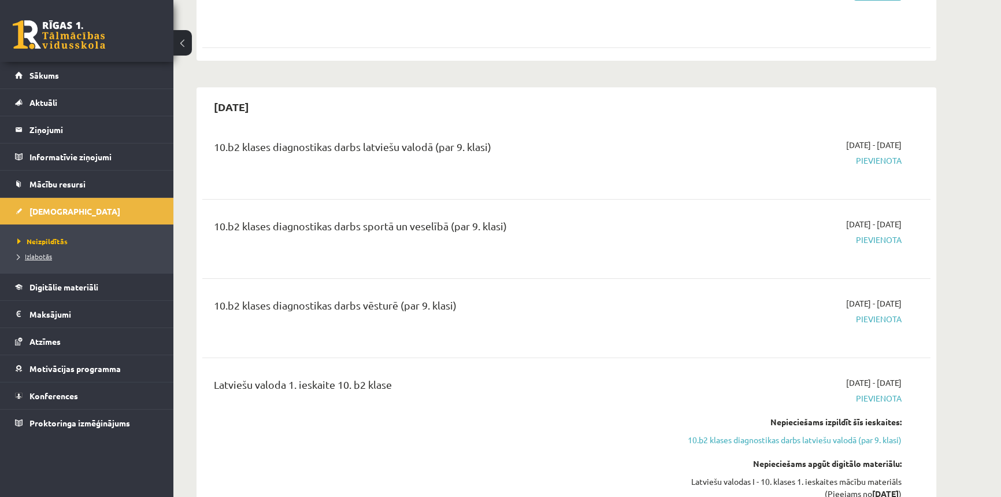
click at [29, 252] on span "Izlabotās" at bounding box center [34, 256] width 35 height 9
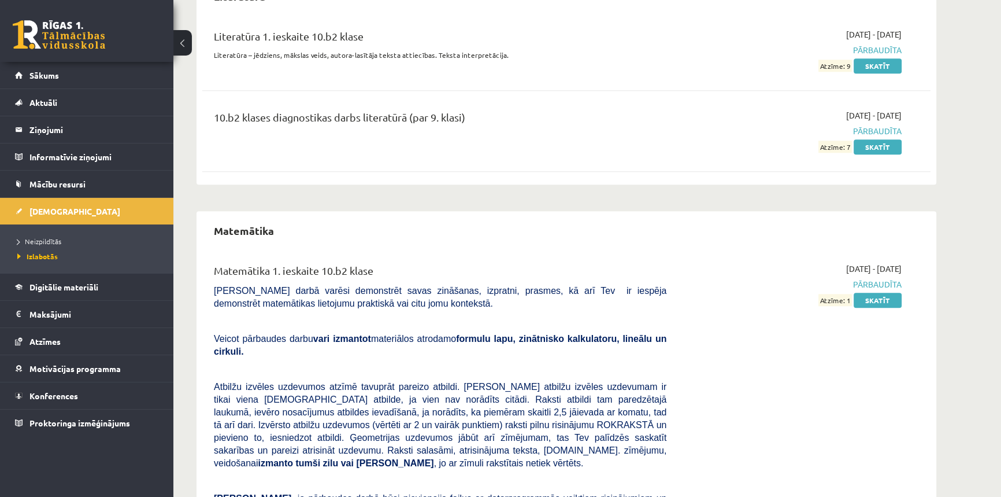
scroll to position [1524, 0]
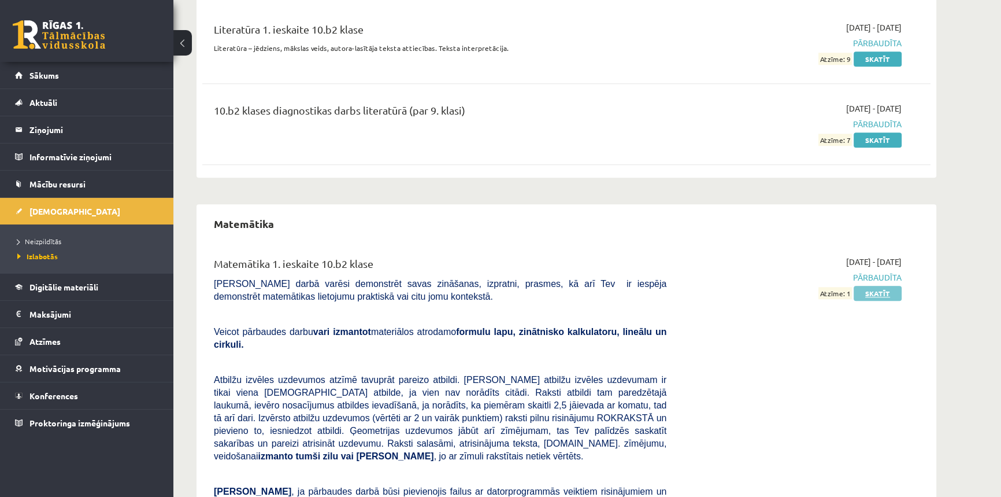
click at [887, 288] on link "Skatīt" at bounding box center [878, 293] width 48 height 15
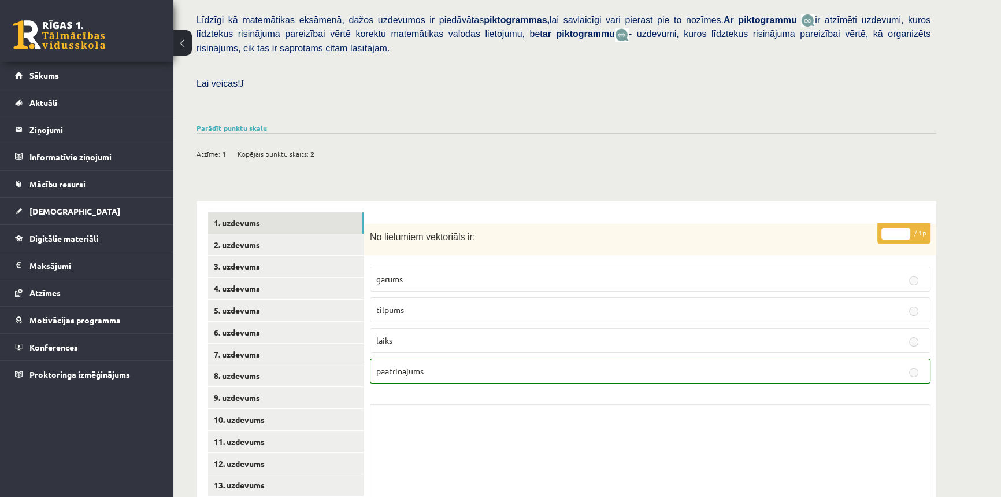
scroll to position [316, 0]
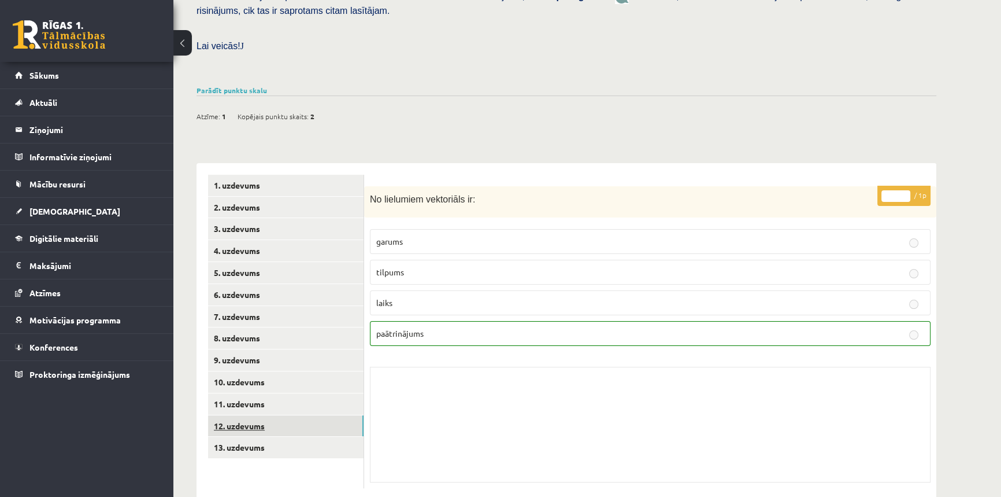
click at [245, 415] on link "12. uzdevums" at bounding box center [286, 425] width 156 height 21
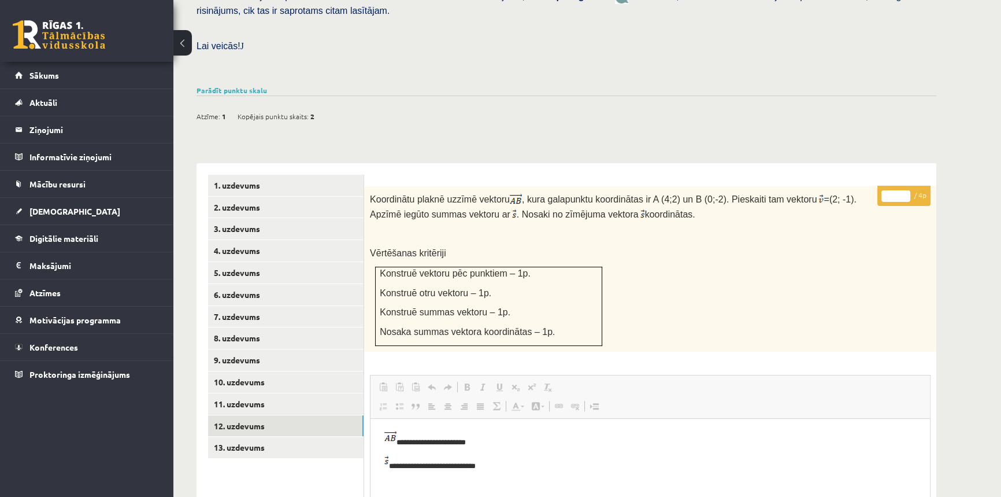
scroll to position [369, 0]
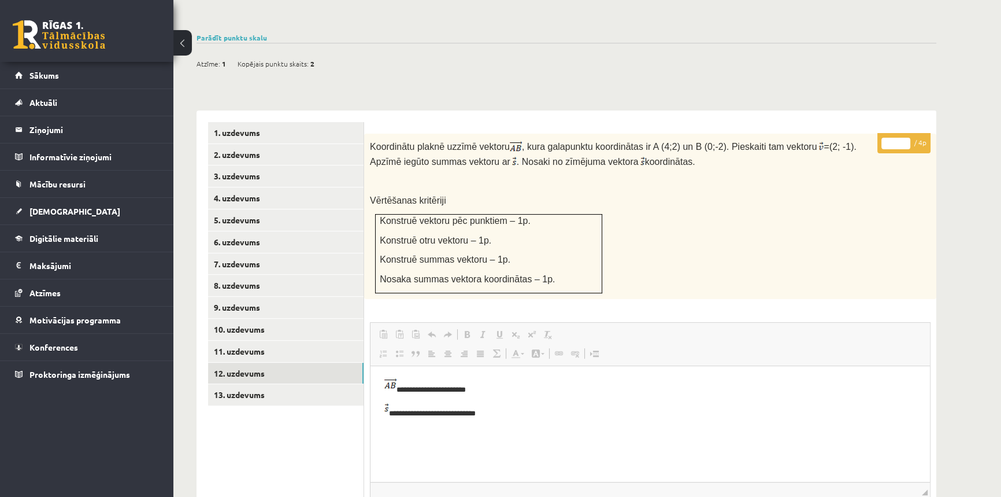
click at [394, 380] on img "Editor, wiswyg-editor-user-answer-47433960631060" at bounding box center [391, 385] width 12 height 14
click at [49, 77] on span "Sākums" at bounding box center [43, 75] width 29 height 10
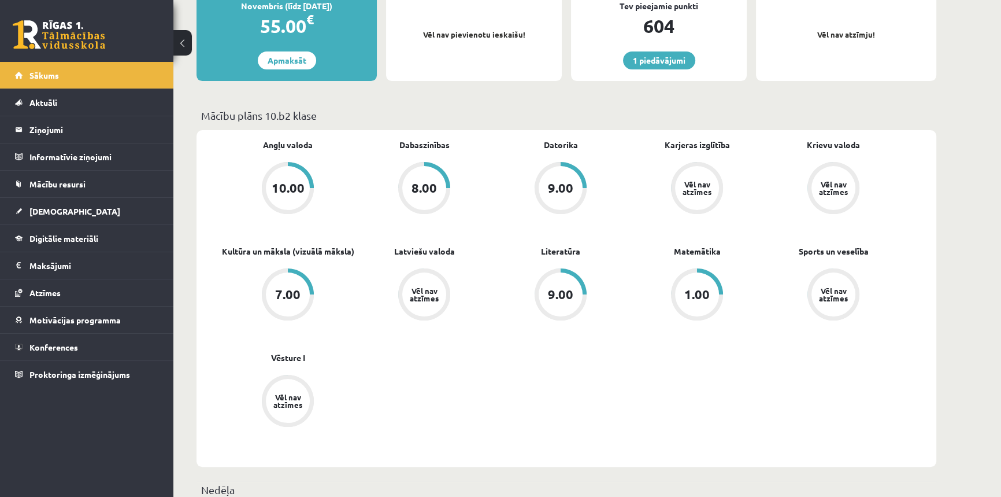
scroll to position [263, 0]
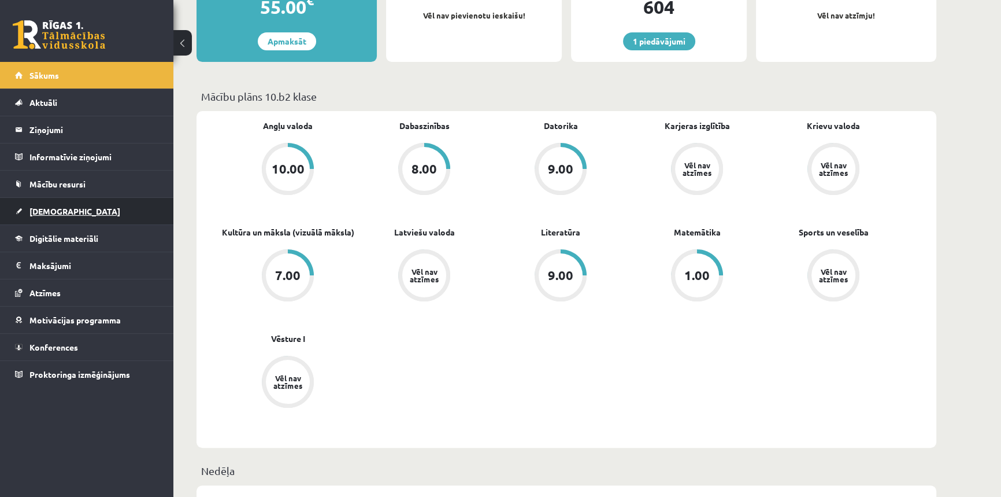
click at [50, 219] on link "[DEMOGRAPHIC_DATA]" at bounding box center [87, 211] width 144 height 27
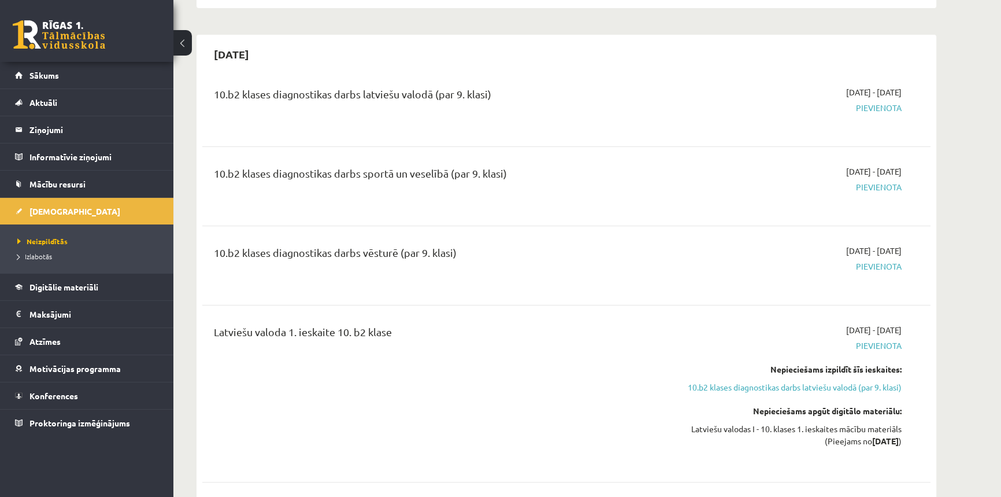
click at [46, 255] on span "Izlabotās" at bounding box center [34, 256] width 35 height 9
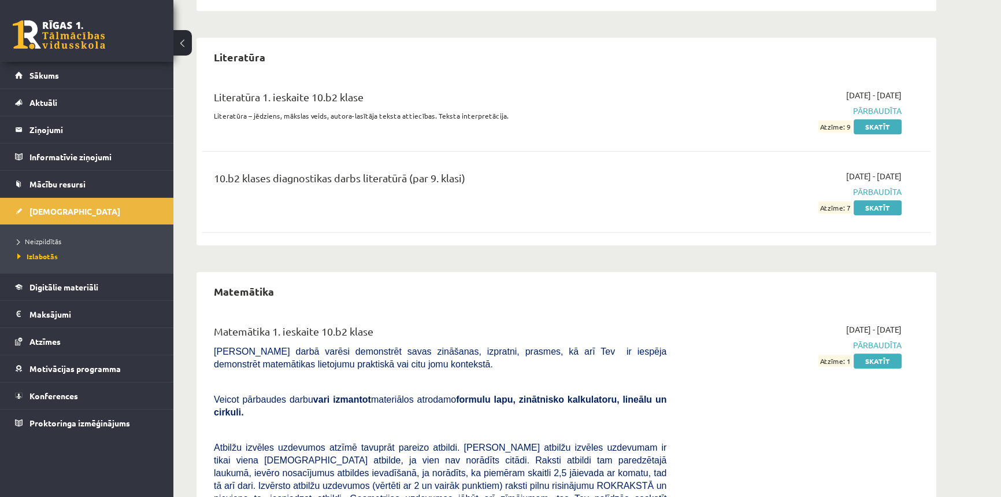
scroll to position [1472, 0]
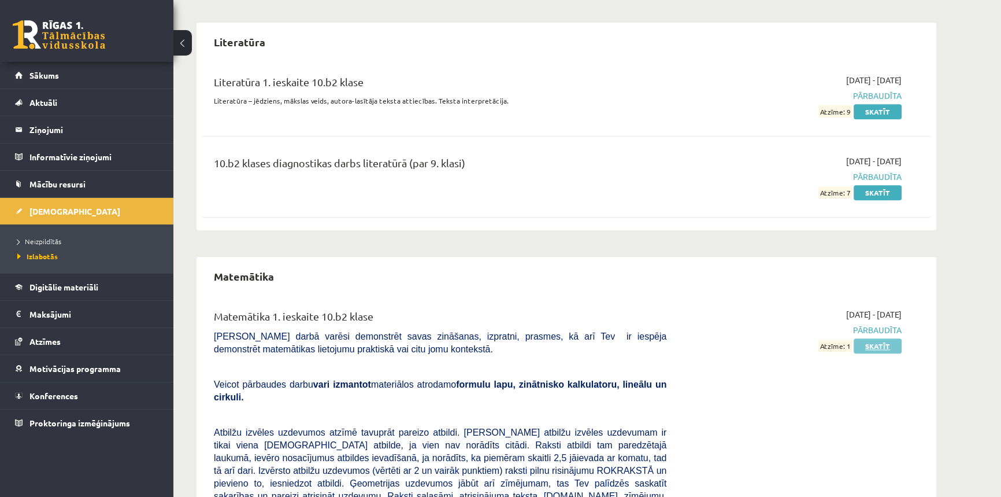
click at [874, 345] on link "Skatīt" at bounding box center [878, 345] width 48 height 15
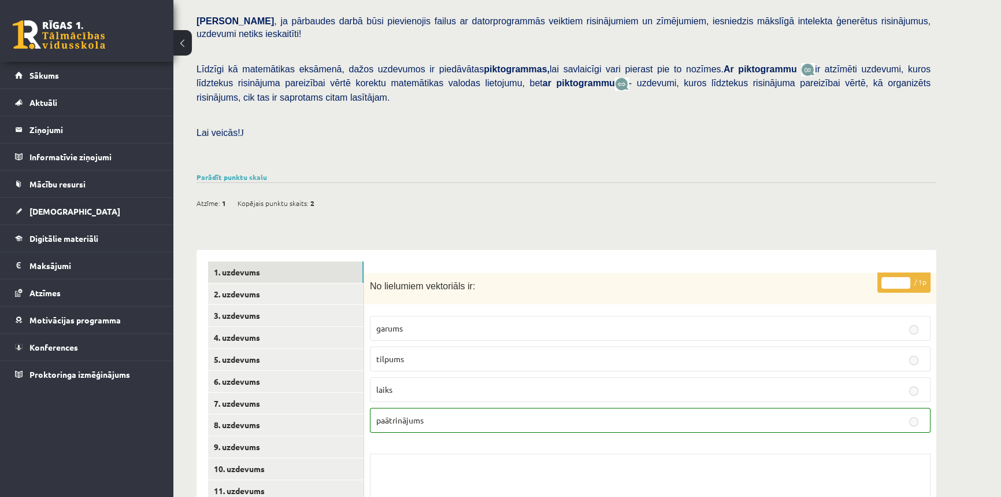
scroll to position [263, 0]
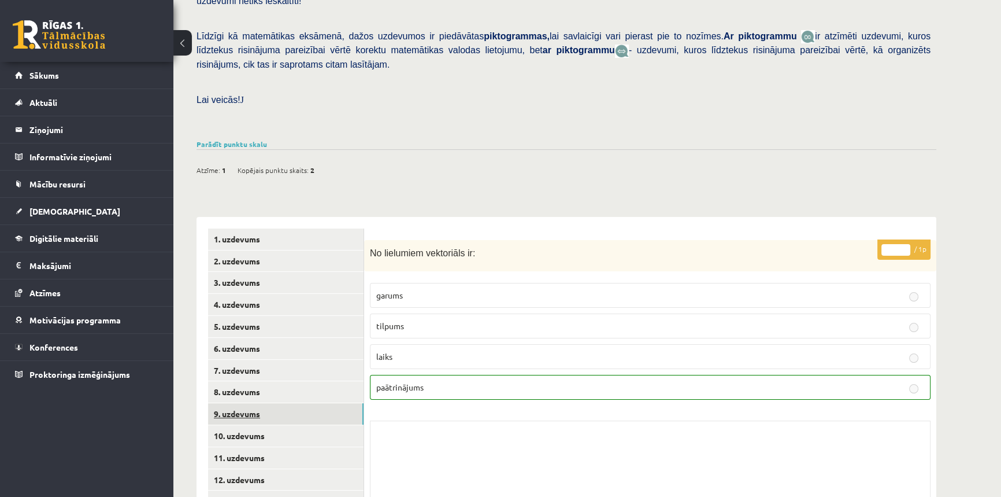
click at [253, 403] on link "9. uzdevums" at bounding box center [286, 413] width 156 height 21
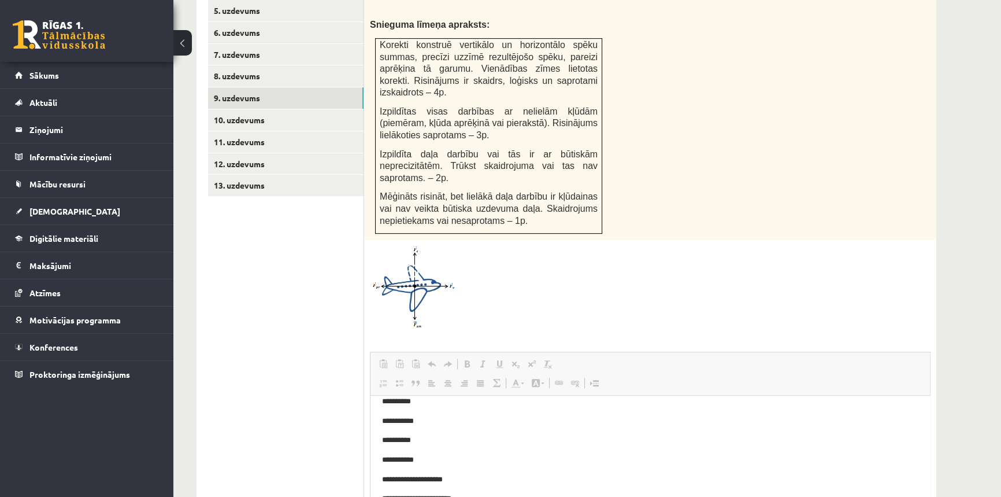
scroll to position [0, 0]
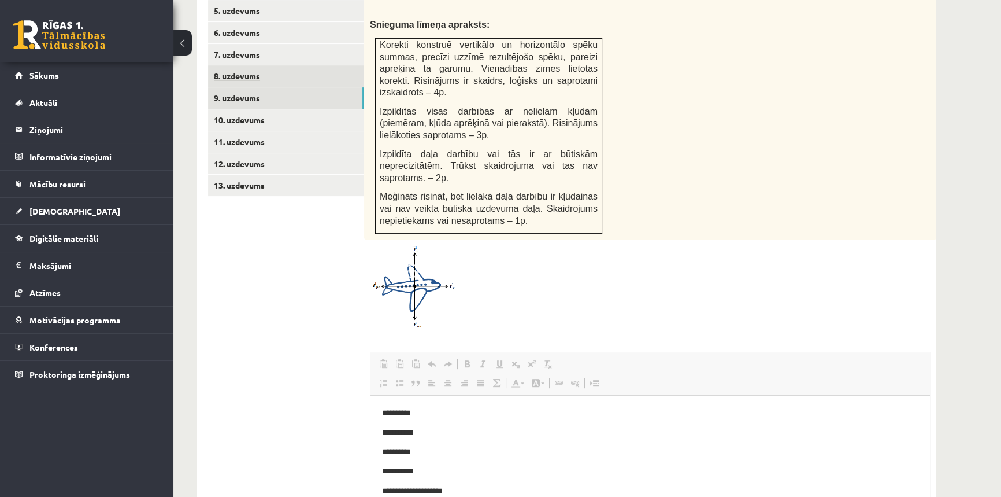
click at [240, 65] on link "8. uzdevums" at bounding box center [286, 75] width 156 height 21
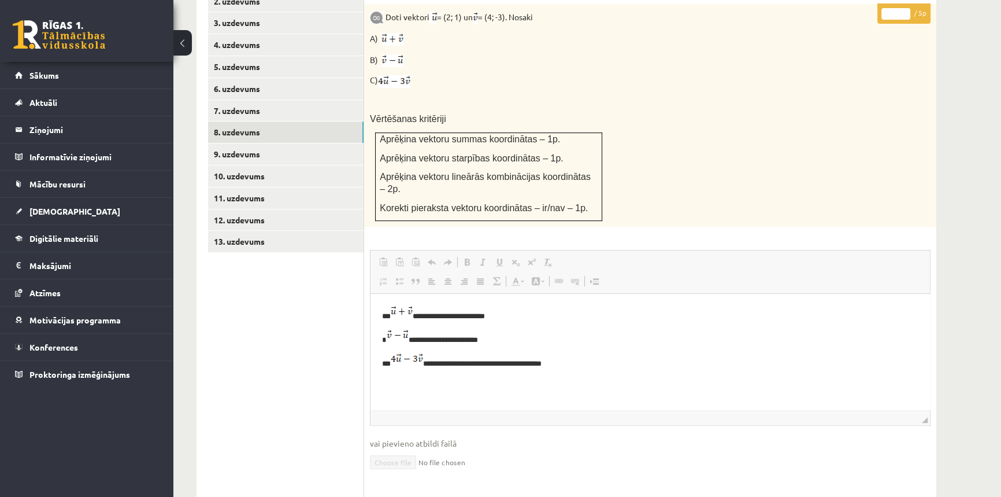
scroll to position [482, 0]
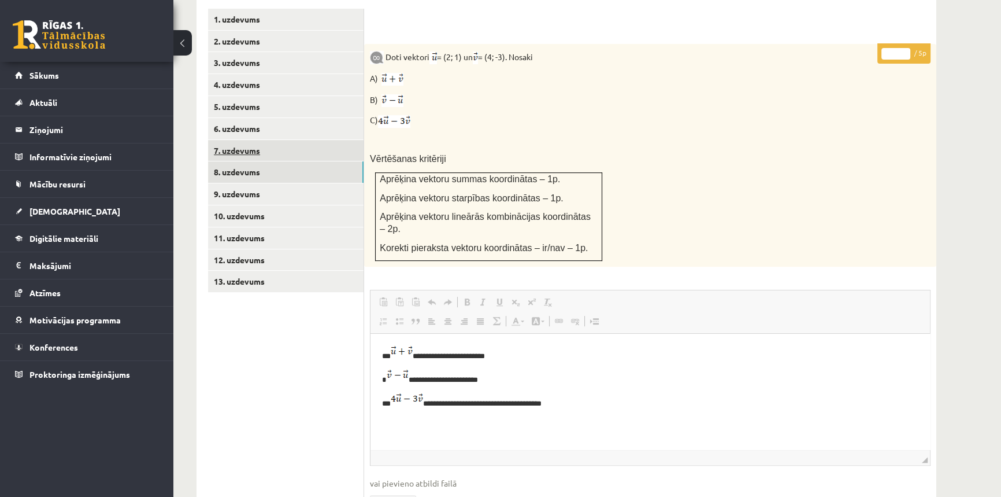
click at [285, 140] on link "7. uzdevums" at bounding box center [286, 150] width 156 height 21
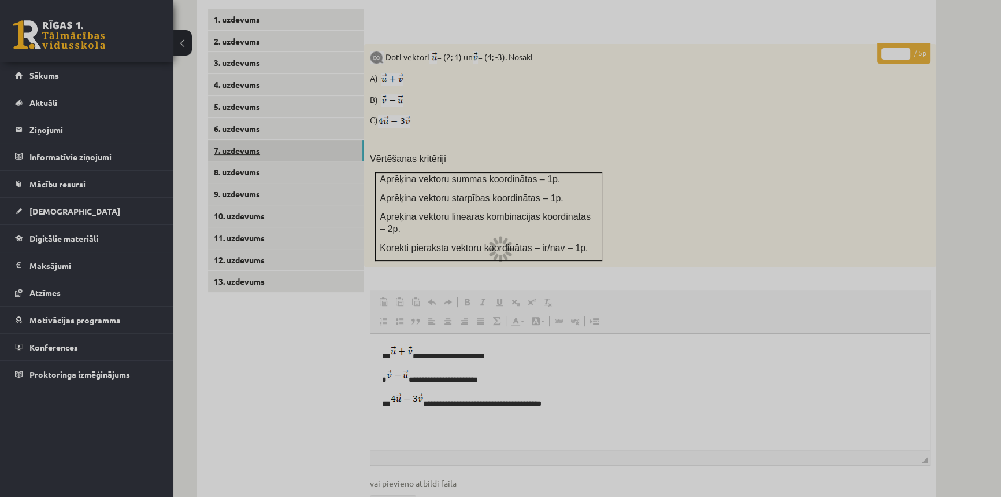
scroll to position [375, 0]
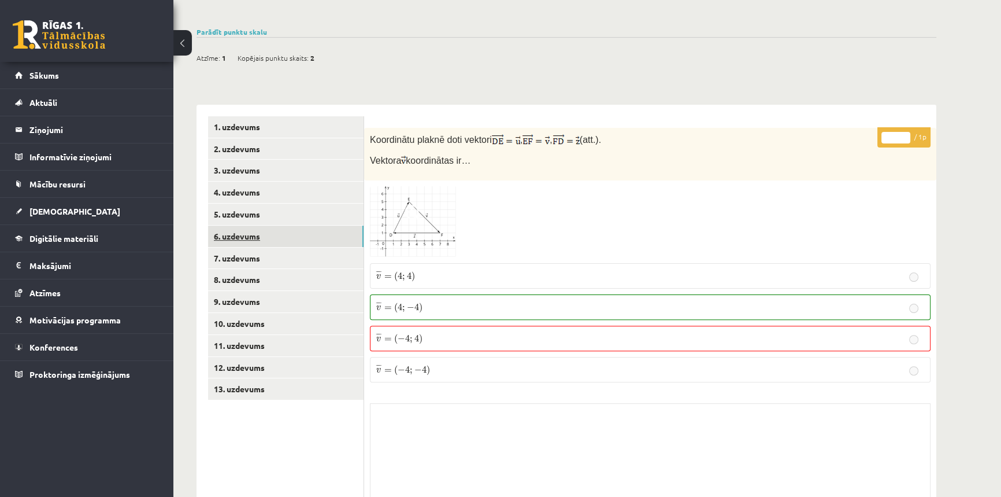
click at [272, 226] on link "6. uzdevums" at bounding box center [286, 236] width 156 height 21
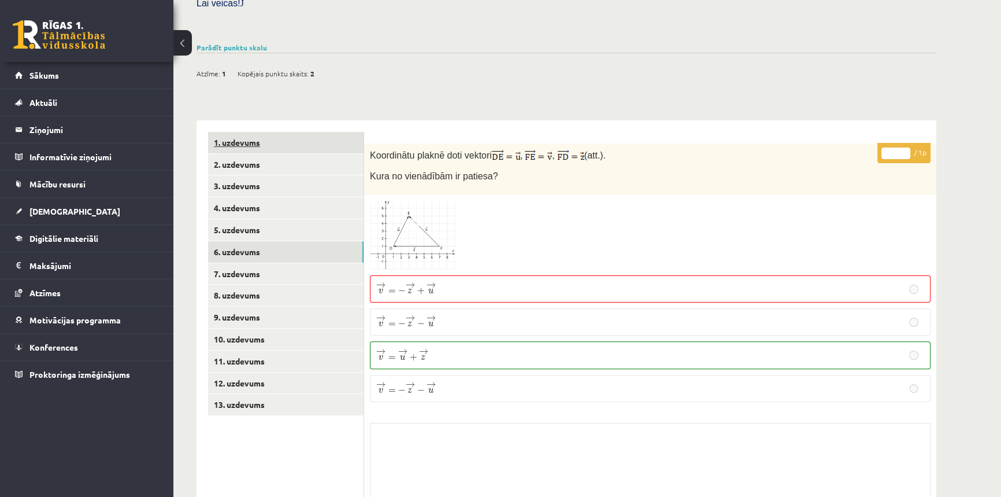
click at [277, 132] on link "1. uzdevums" at bounding box center [286, 142] width 156 height 21
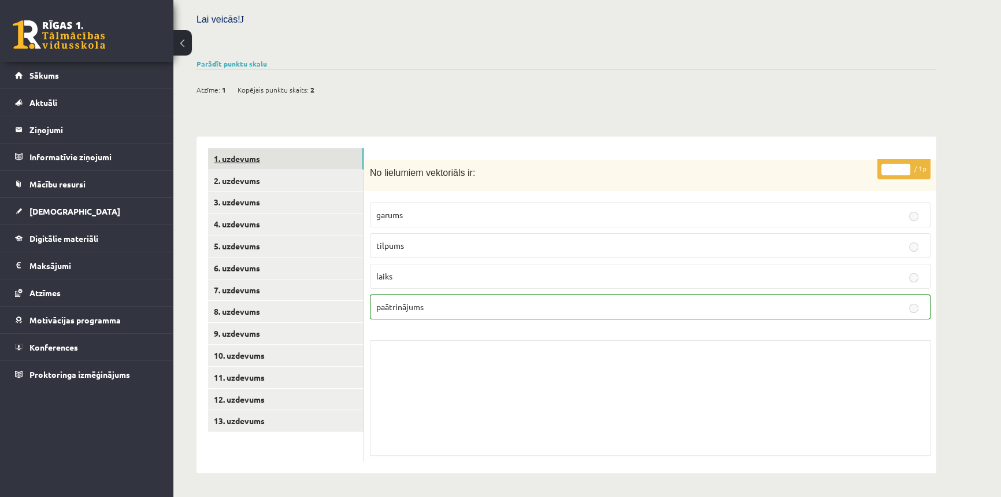
scroll to position [317, 0]
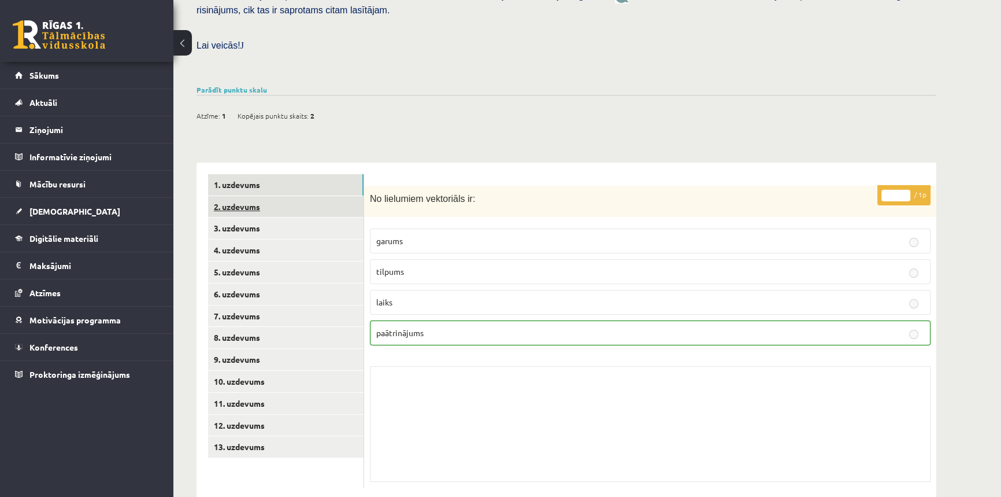
click at [268, 196] on link "2. uzdevums" at bounding box center [286, 206] width 156 height 21
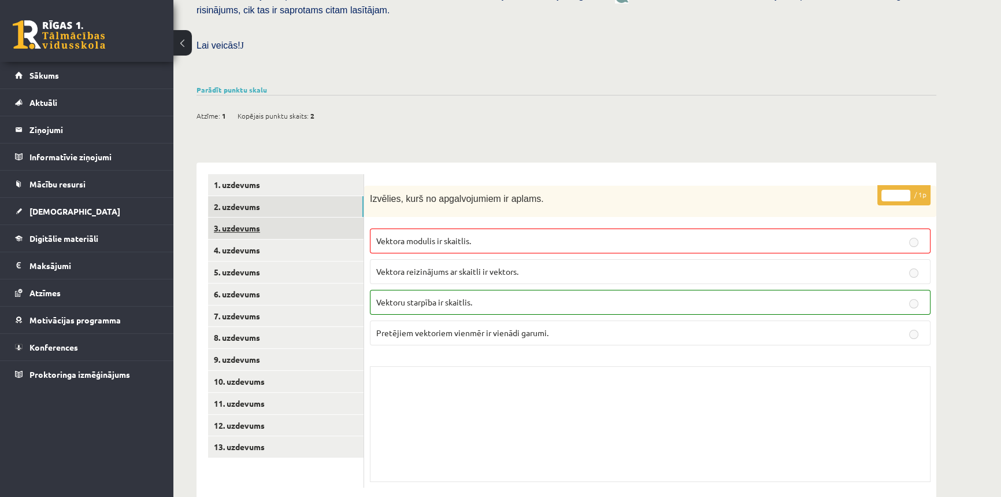
click at [297, 217] on link "3. uzdevums" at bounding box center [286, 227] width 156 height 21
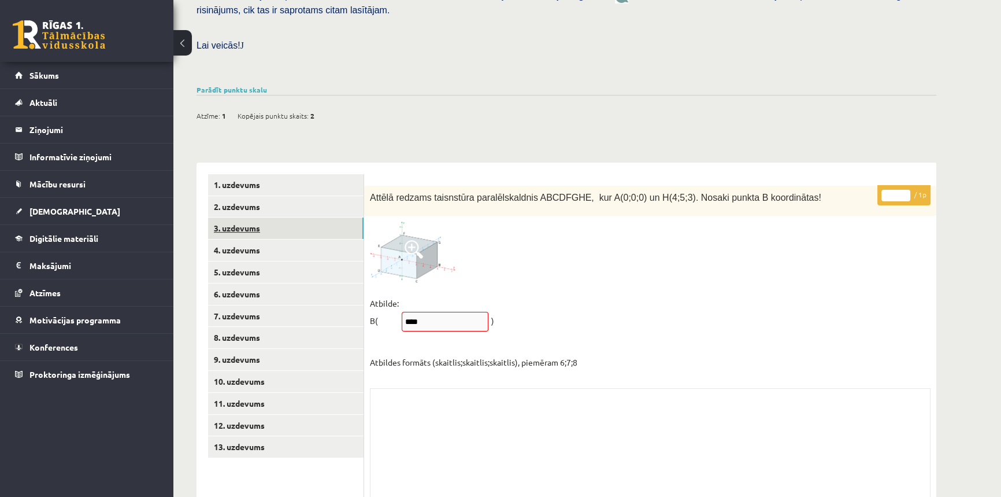
scroll to position [290, 0]
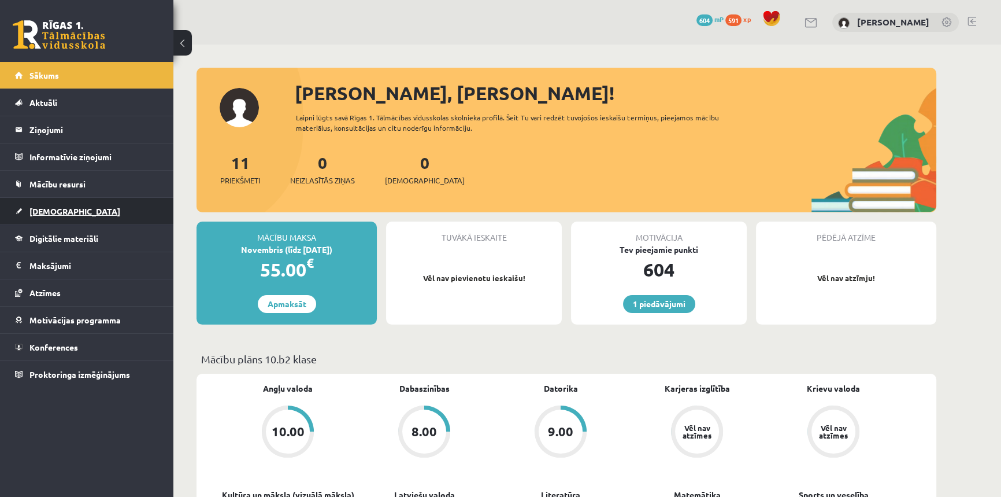
click at [49, 217] on link "[DEMOGRAPHIC_DATA]" at bounding box center [87, 211] width 144 height 27
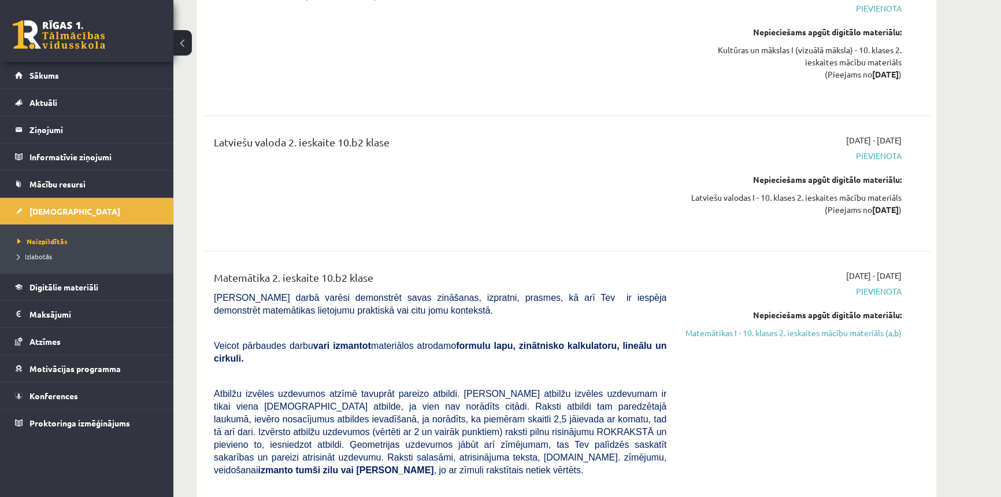
scroll to position [2102, 0]
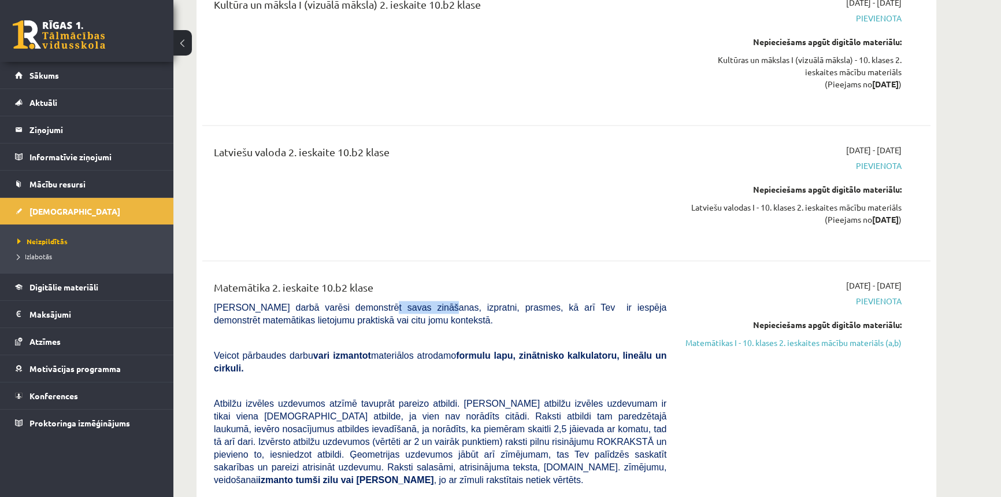
drag, startPoint x: 360, startPoint y: 298, endPoint x: 414, endPoint y: 298, distance: 53.8
click at [414, 302] on span "[PERSON_NAME] darbā varēsi demonstrēt savas zināšanas, izpratni, prasmes, kā ar…" at bounding box center [440, 313] width 453 height 23
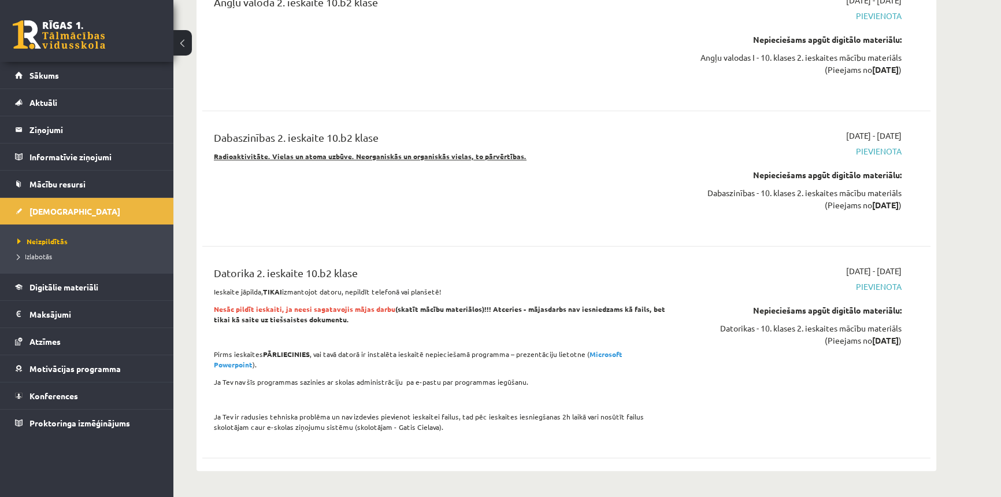
scroll to position [1051, 0]
